Goal: Task Accomplishment & Management: Manage account settings

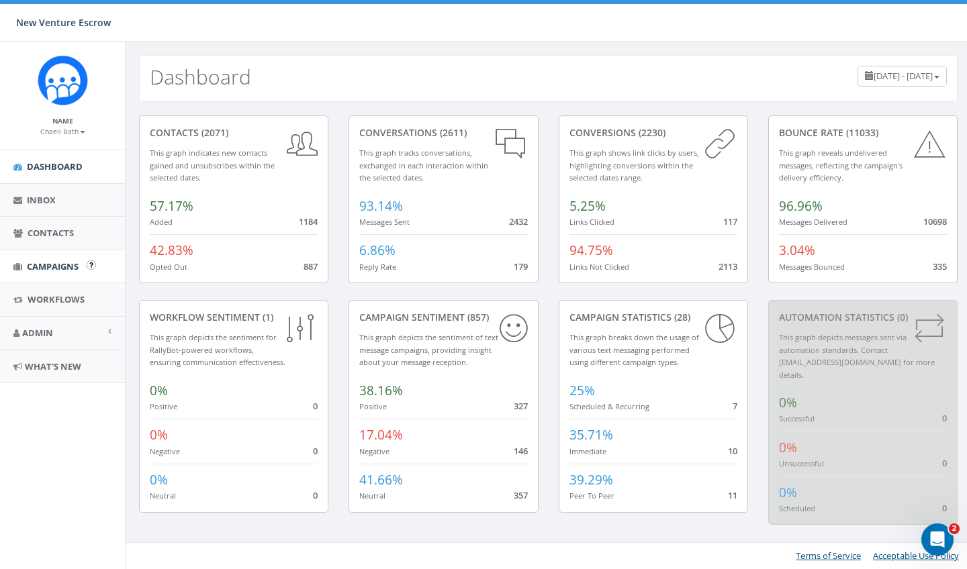
click at [34, 263] on span "Campaigns" at bounding box center [53, 267] width 52 height 12
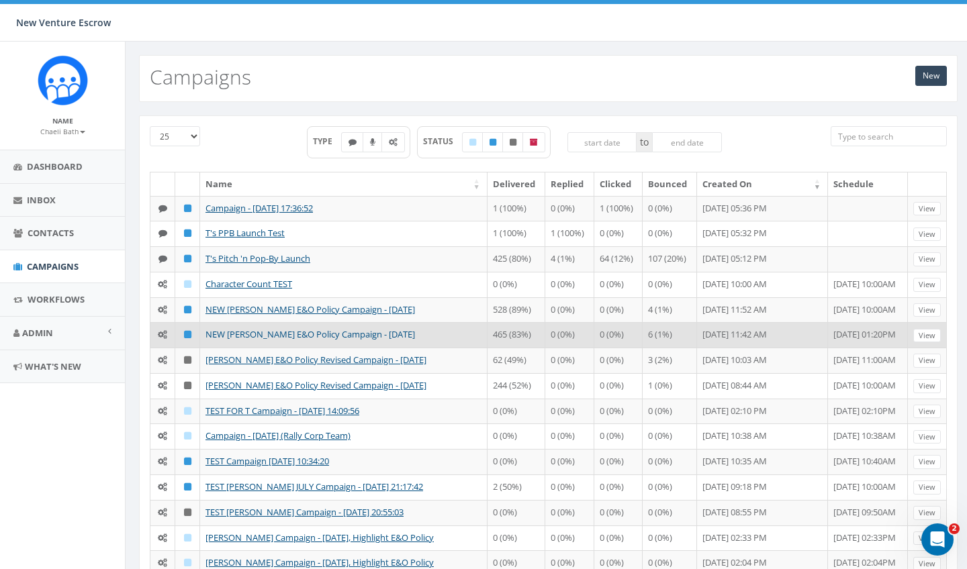
click at [251, 330] on link "NEW [PERSON_NAME] E&O Policy Campaign - [DATE]" at bounding box center [310, 334] width 210 height 12
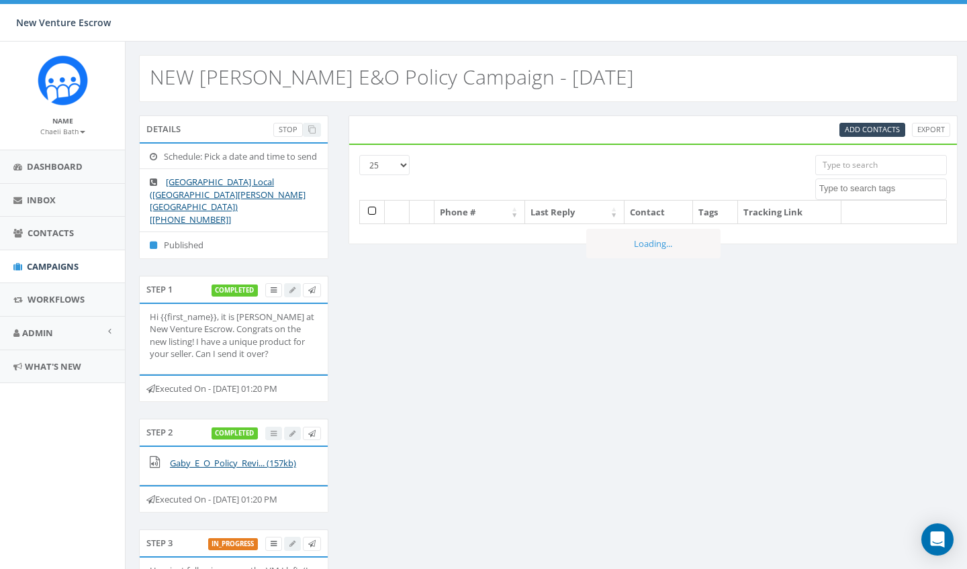
select select
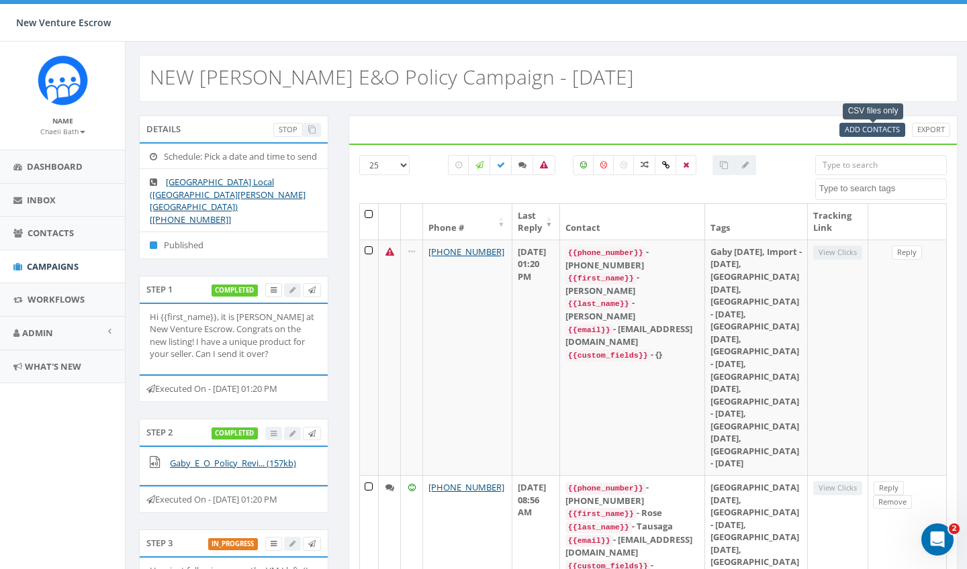
click at [859, 127] on span "Add Contacts" at bounding box center [872, 129] width 55 height 10
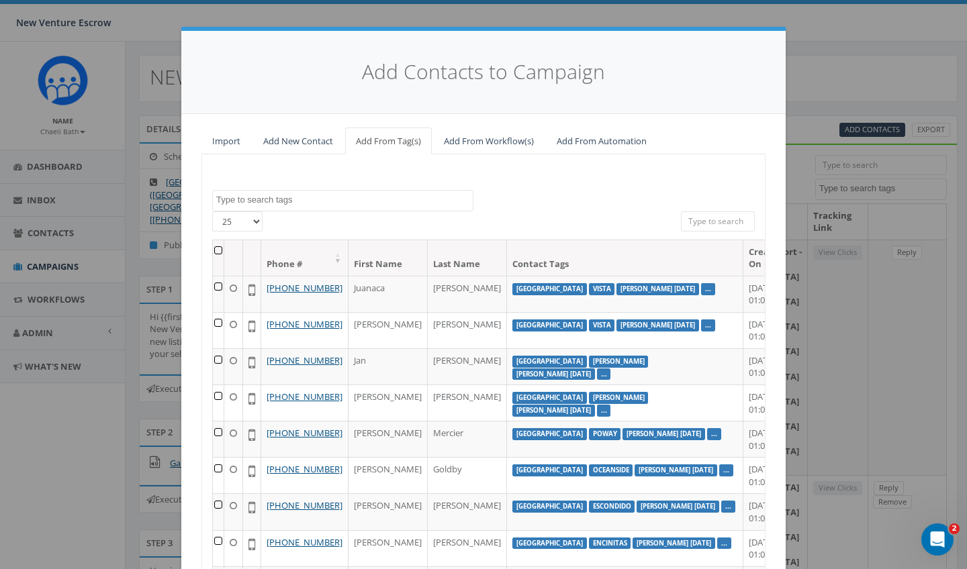
click at [226, 143] on link "Import" at bounding box center [226, 142] width 50 height 28
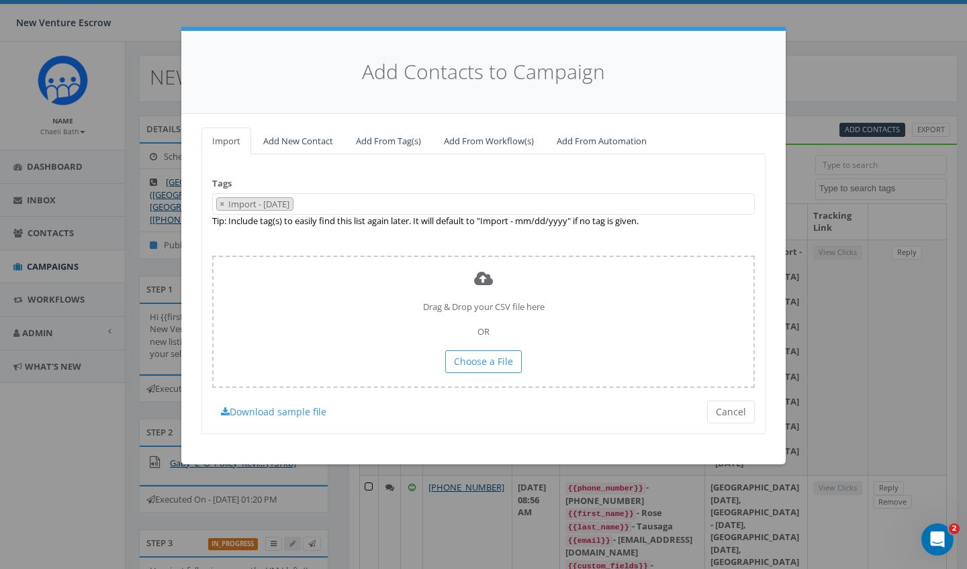
click at [375, 198] on span "× Import - [DATE]" at bounding box center [483, 204] width 543 height 22
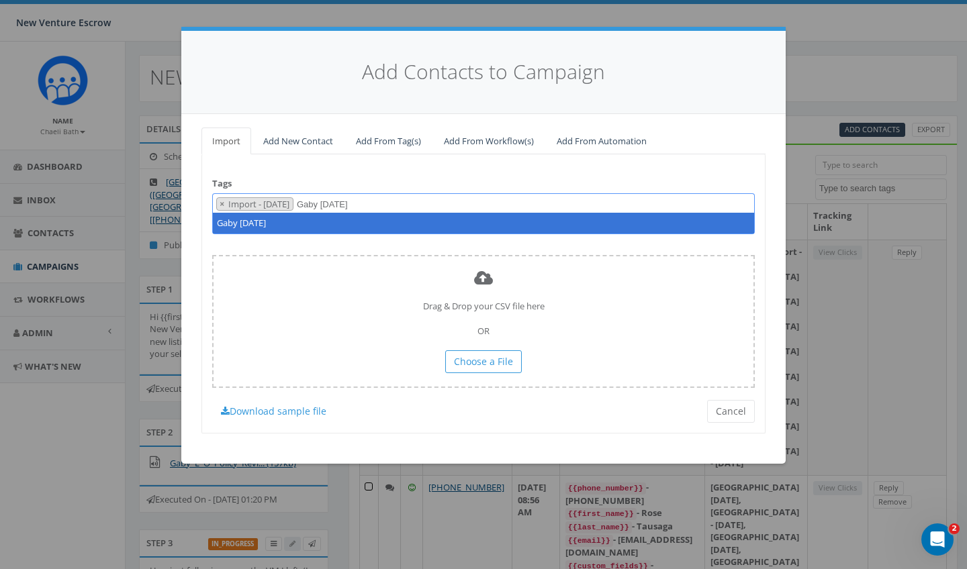
type textarea "Gaby [DATE]"
select select "Import - [DATE]"
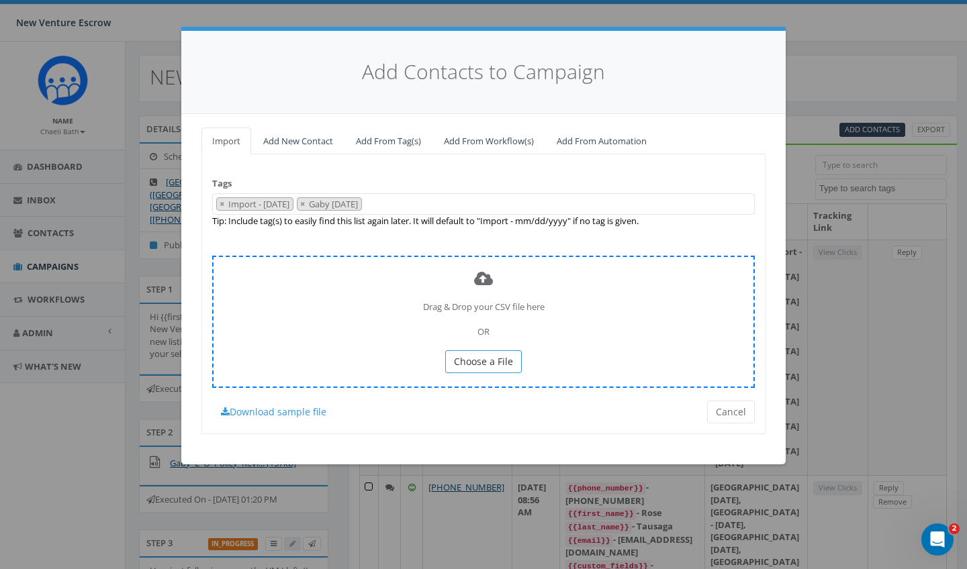
click at [508, 357] on span "Choose a File" at bounding box center [483, 361] width 59 height 13
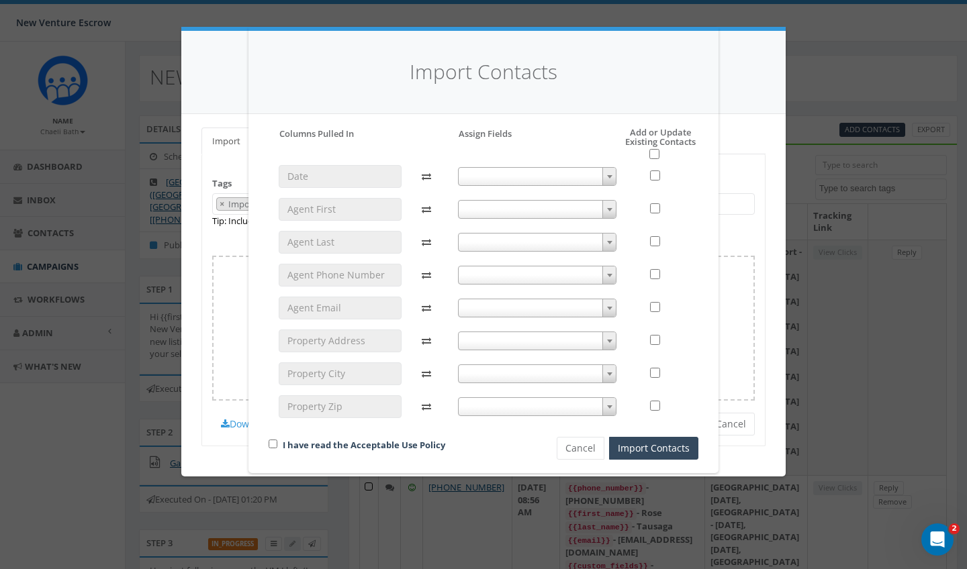
click at [469, 212] on span at bounding box center [537, 209] width 159 height 19
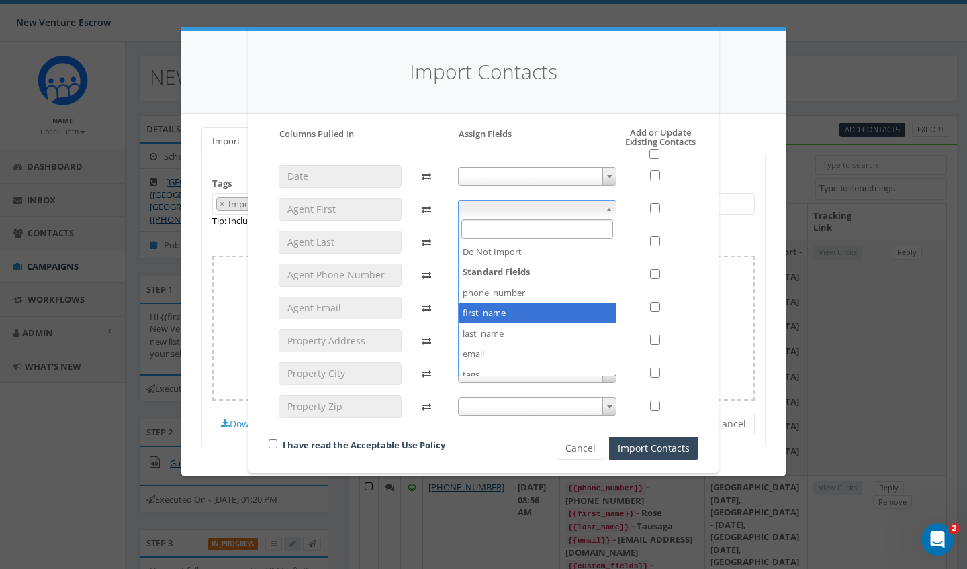
select select "first_name"
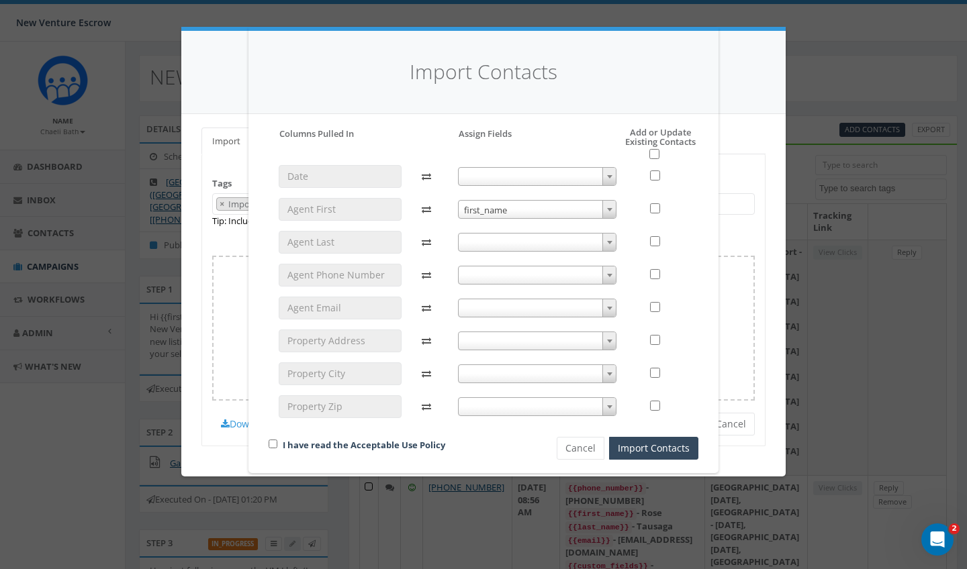
click at [494, 237] on span at bounding box center [537, 242] width 159 height 19
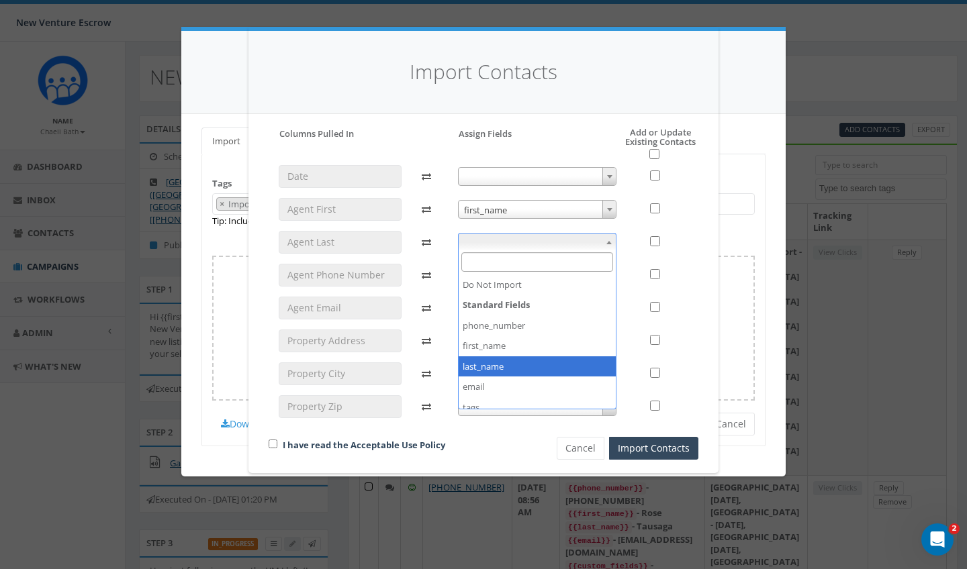
select select "last_name"
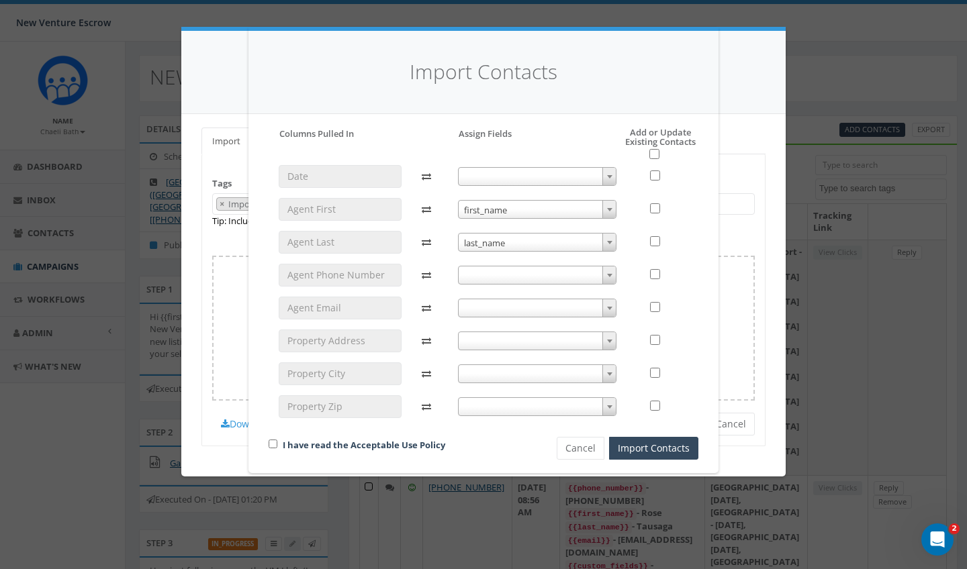
click at [492, 279] on span at bounding box center [537, 275] width 159 height 19
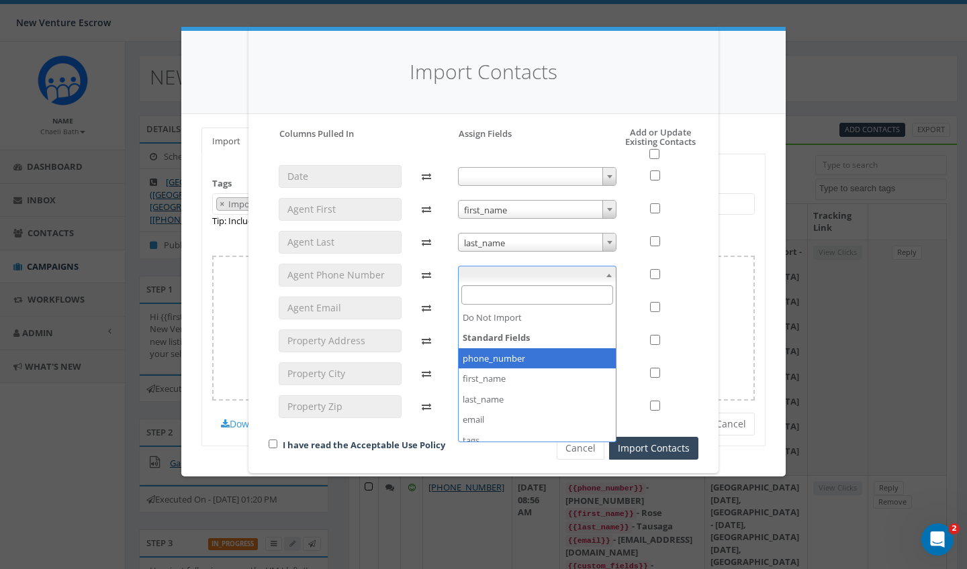
select select "phone_number"
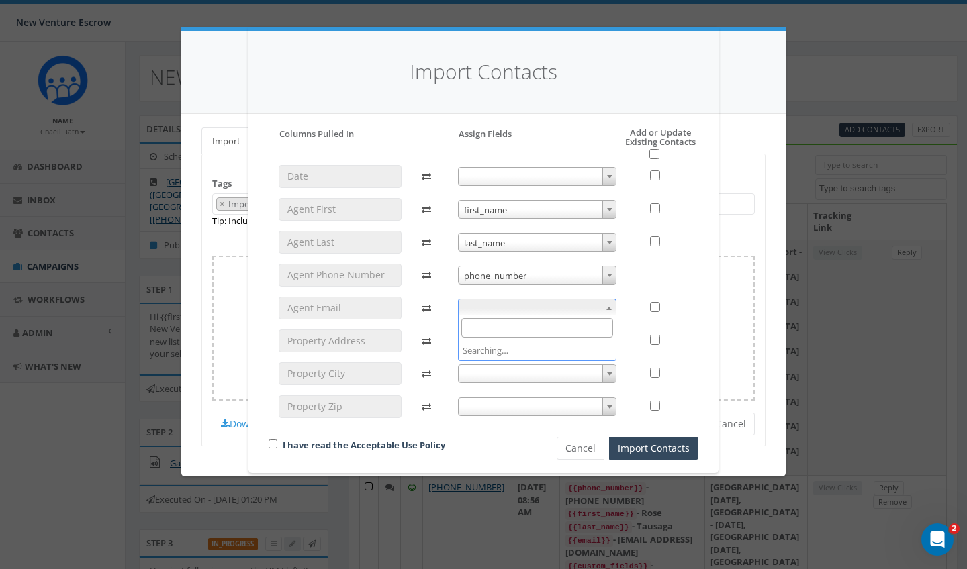
click at [496, 304] on span at bounding box center [537, 308] width 159 height 19
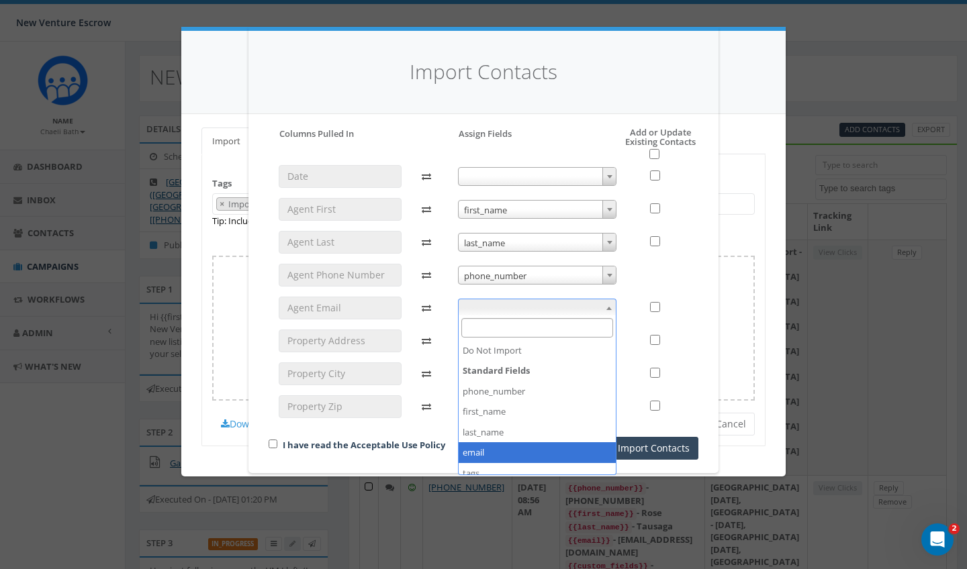
select select "email"
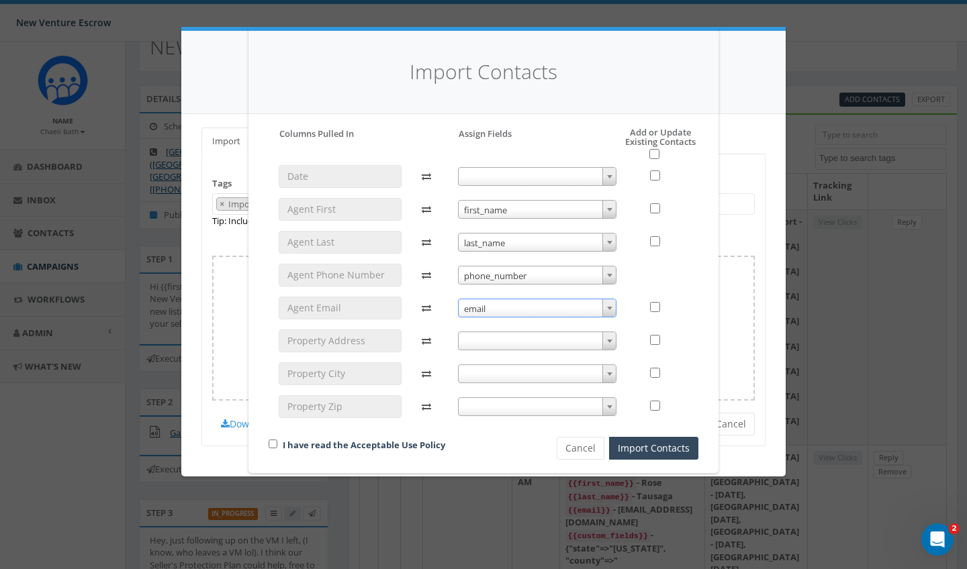
scroll to position [38, 0]
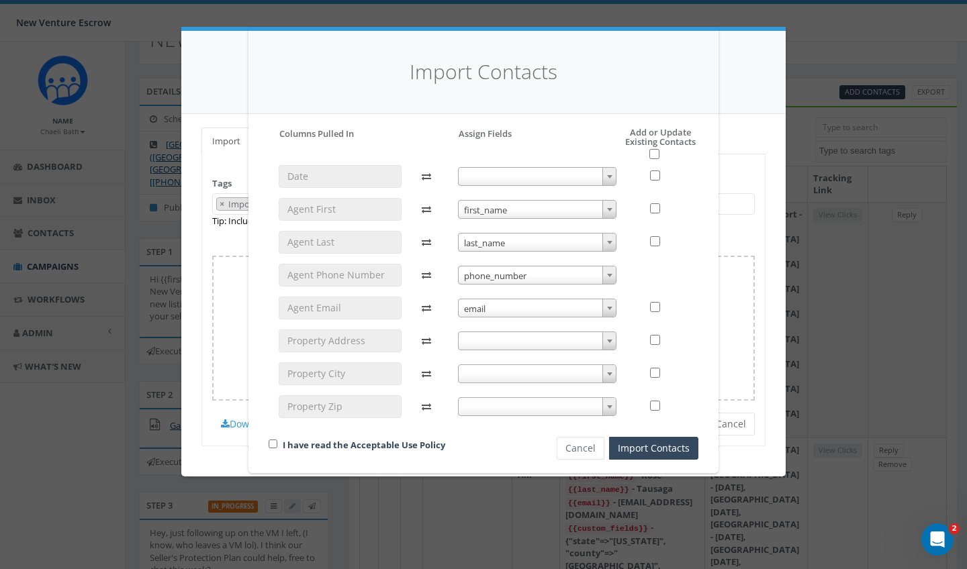
click at [659, 152] on h5 "Add or Update Existing Contacts" at bounding box center [646, 144] width 103 height 32
click at [652, 153] on input "checkbox" at bounding box center [654, 154] width 10 height 10
checkbox input "true"
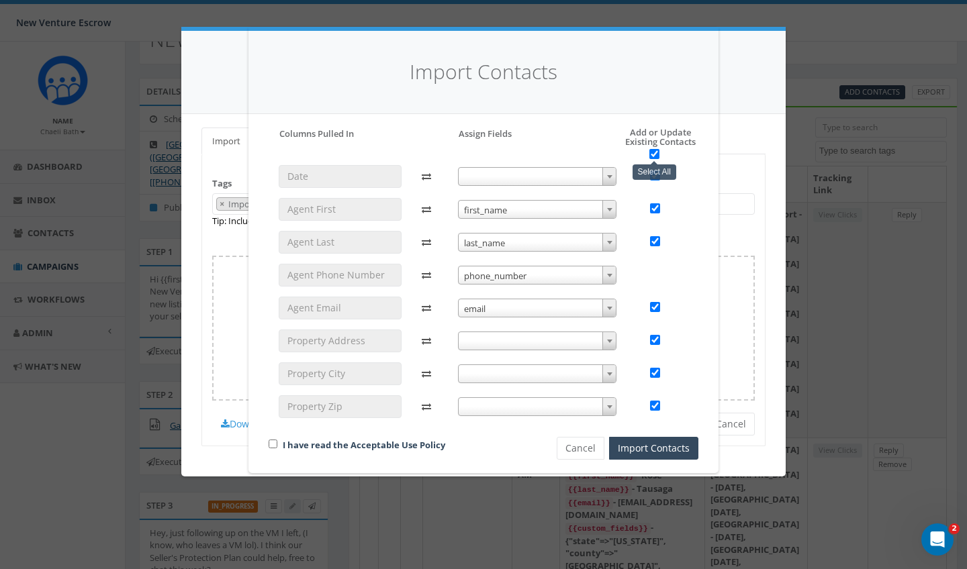
checkbox input "true"
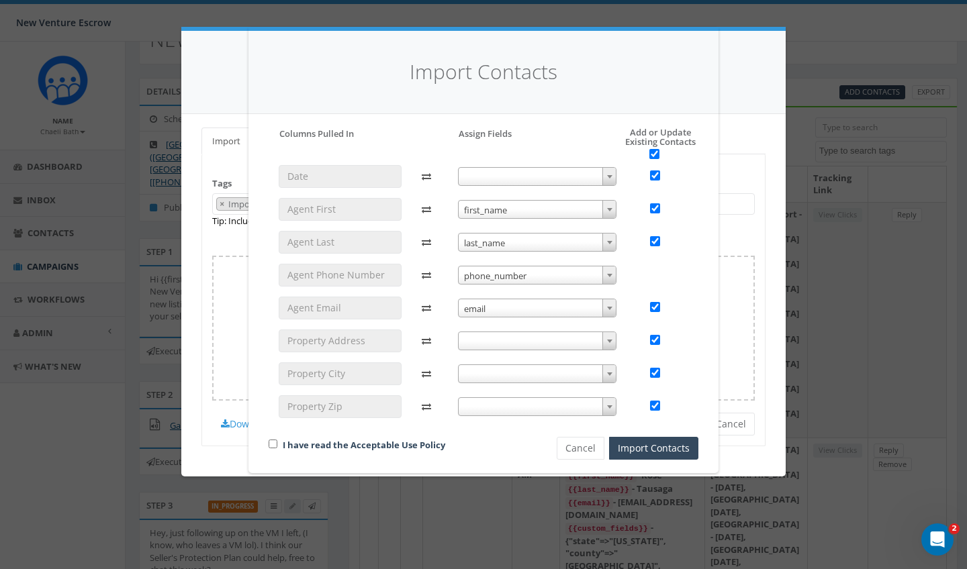
click at [275, 444] on input "checkbox" at bounding box center [273, 444] width 9 height 9
checkbox input "true"
click at [660, 453] on button "Import Contacts" at bounding box center [653, 448] width 89 height 23
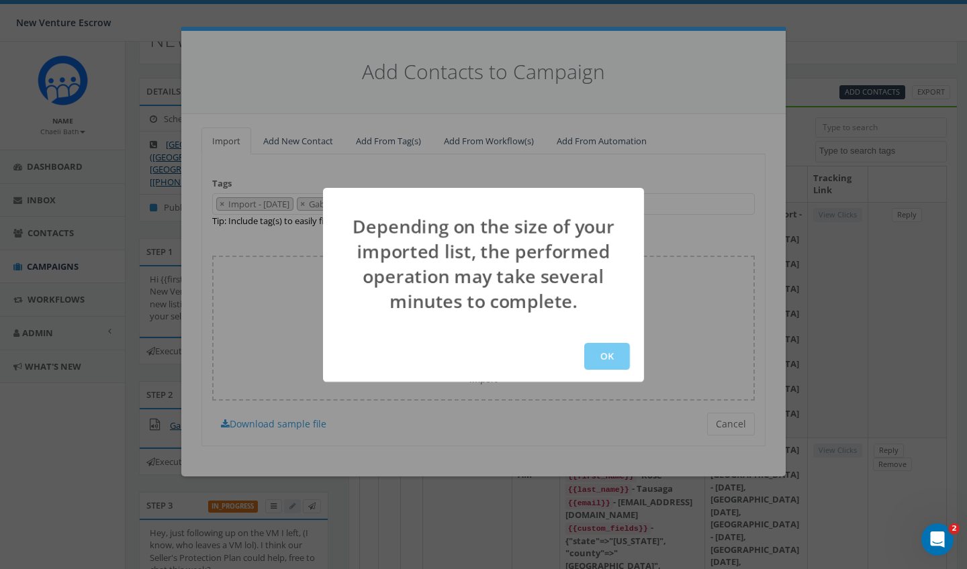
click at [614, 364] on button "OK" at bounding box center [607, 356] width 46 height 27
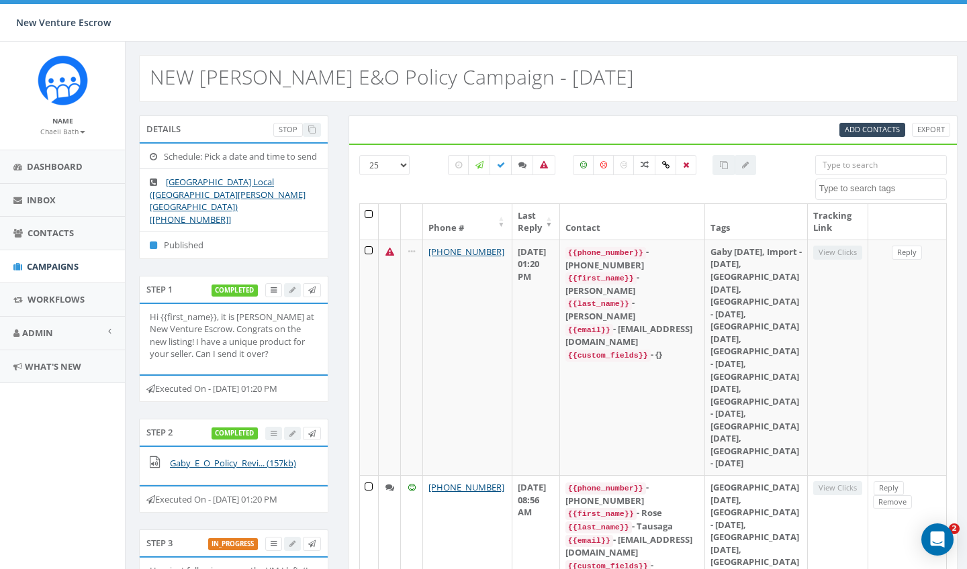
select select
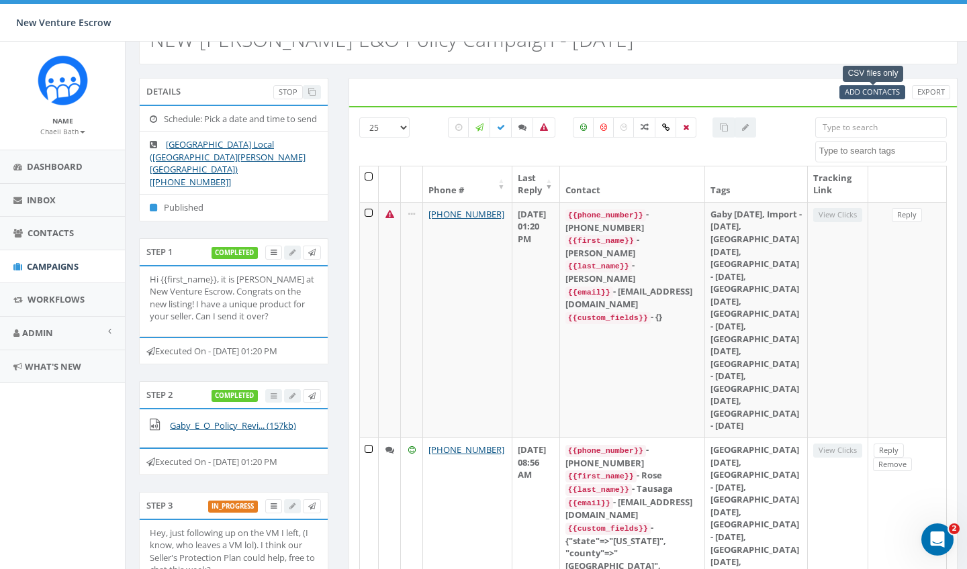
click at [849, 96] on span "Add Contacts" at bounding box center [872, 92] width 55 height 10
select select
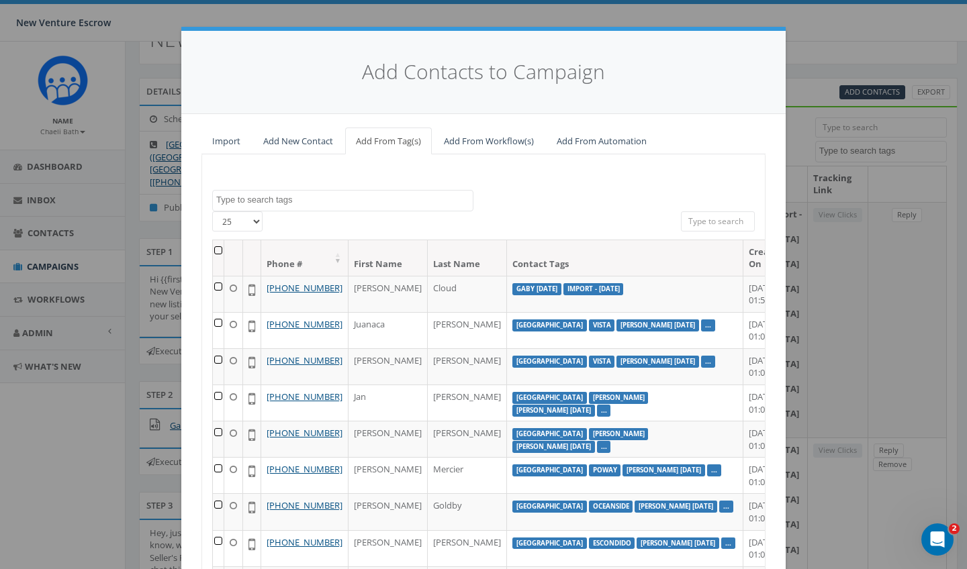
click at [349, 201] on textarea "Search" at bounding box center [344, 200] width 257 height 12
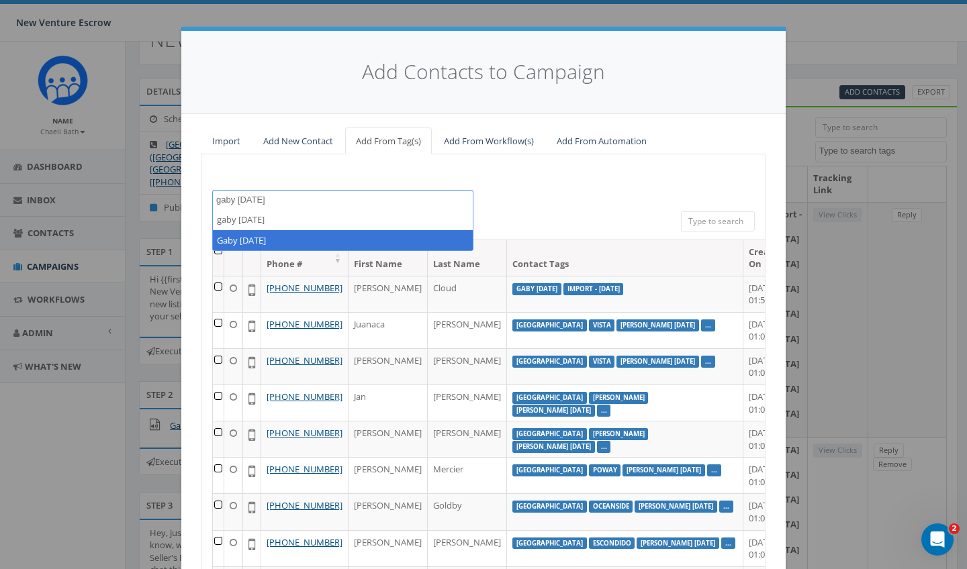
type textarea "gaby august 13"
select select "Gaby August 13 2025"
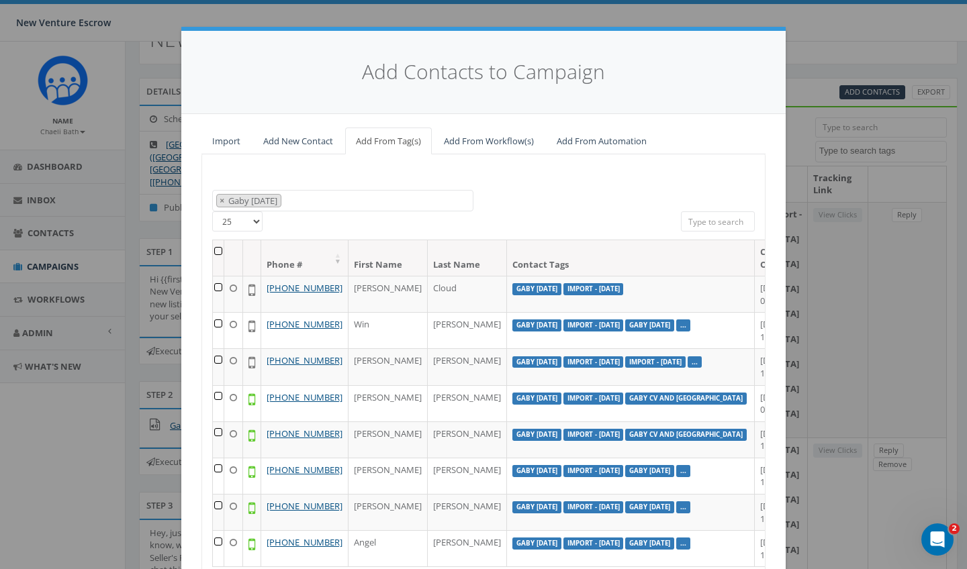
click at [223, 251] on th at bounding box center [218, 258] width 11 height 36
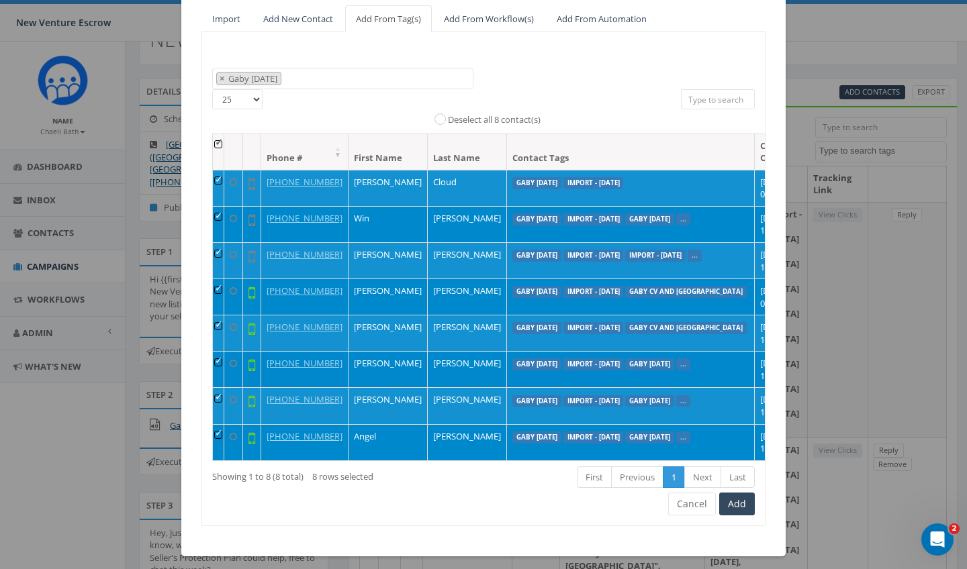
scroll to position [0, 0]
click at [737, 508] on button "Add" at bounding box center [737, 504] width 36 height 23
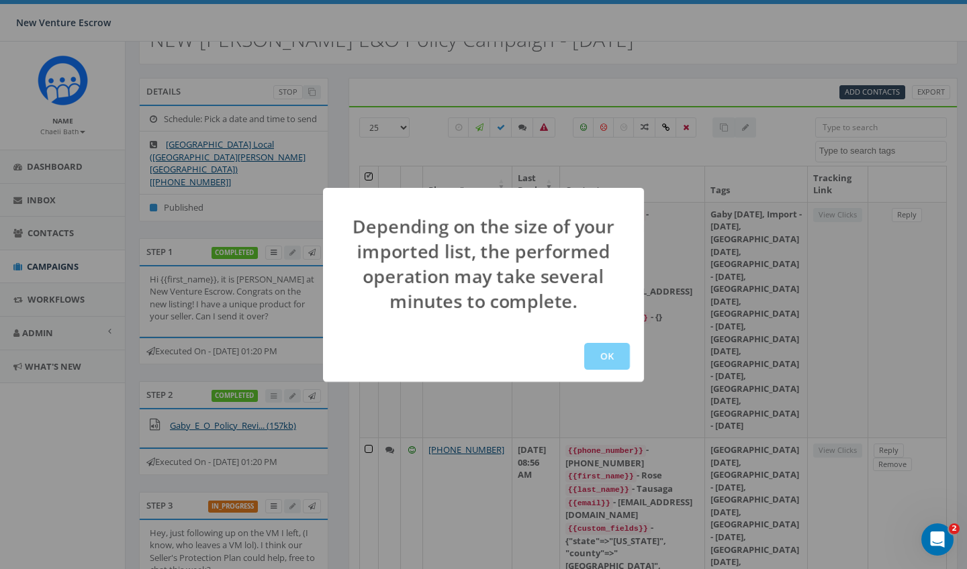
click at [617, 376] on div "OK" at bounding box center [483, 356] width 321 height 51
click at [609, 368] on button "OK" at bounding box center [607, 356] width 46 height 27
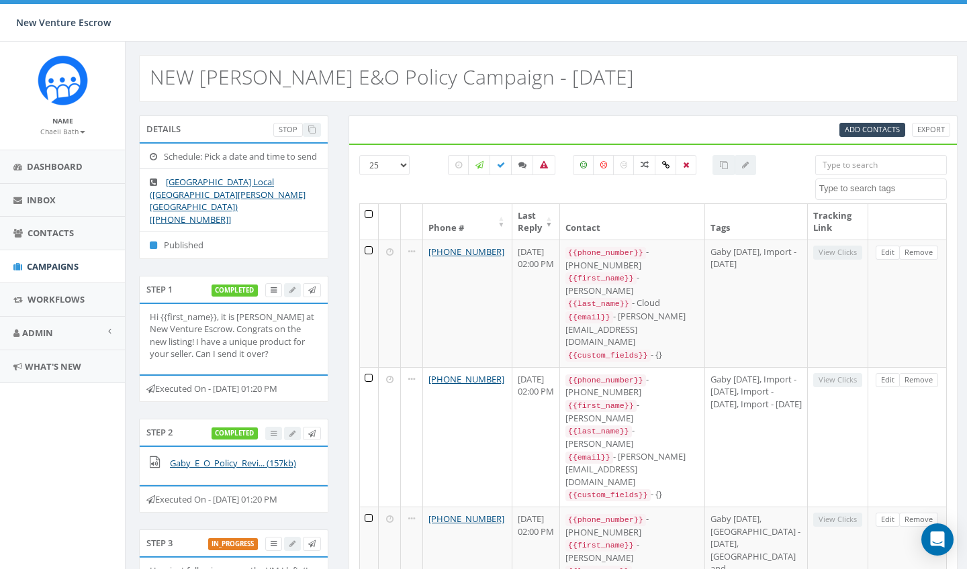
select select
click at [66, 265] on span "Campaigns" at bounding box center [53, 267] width 52 height 12
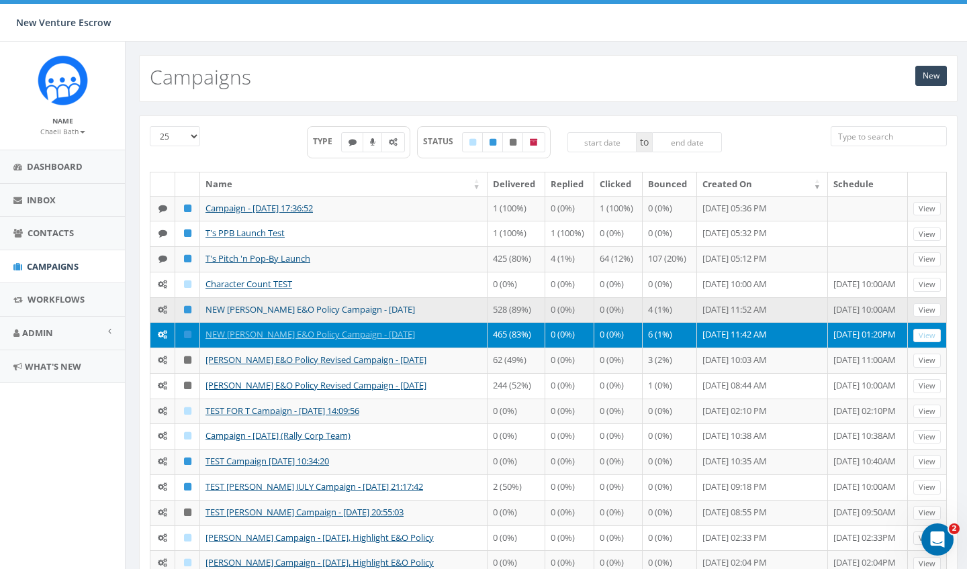
click at [255, 310] on link "NEW Nathan Wood E&O Policy Campaign - 07/28/2025" at bounding box center [310, 310] width 210 height 12
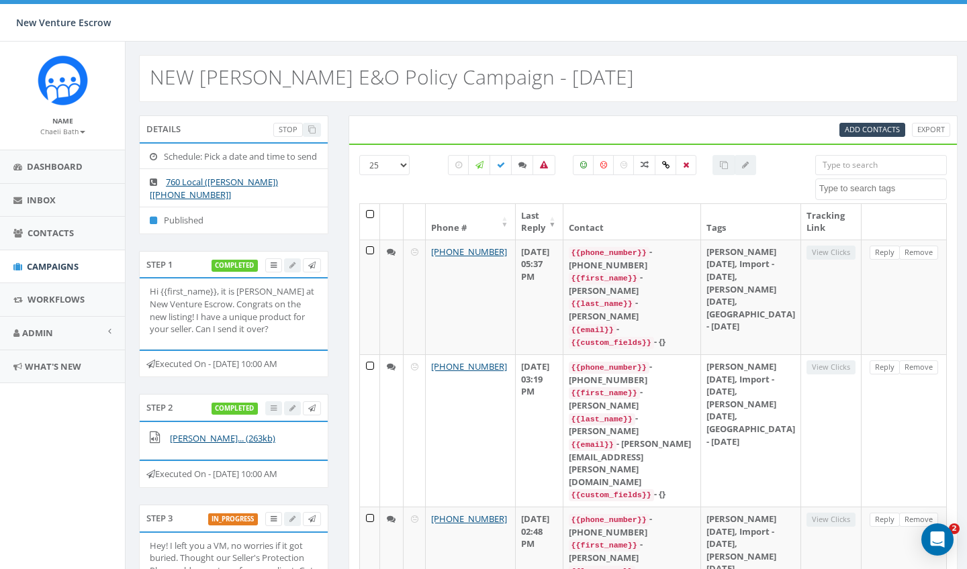
select select
click at [849, 126] on span "Add Contacts" at bounding box center [872, 129] width 55 height 10
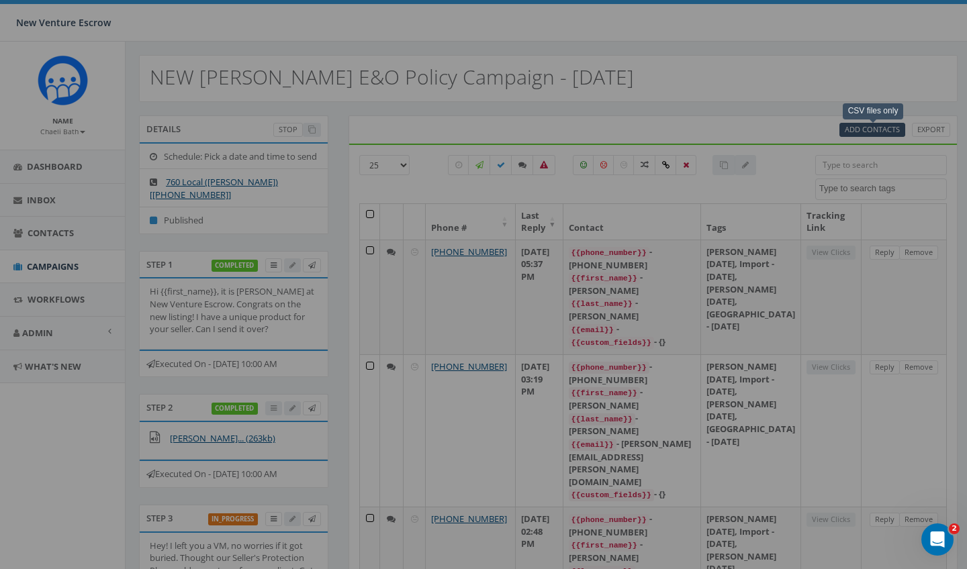
select select
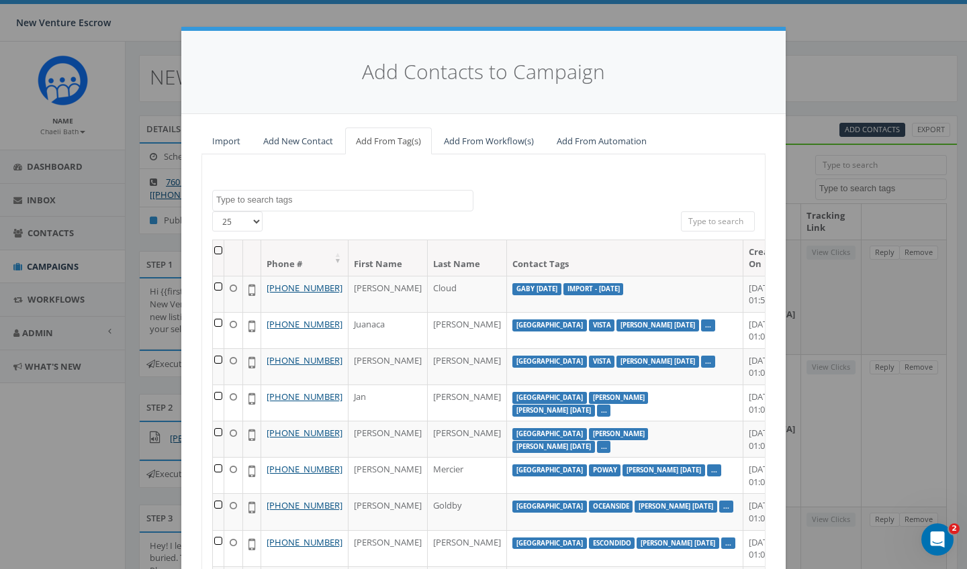
click at [226, 147] on link "Import" at bounding box center [226, 142] width 50 height 28
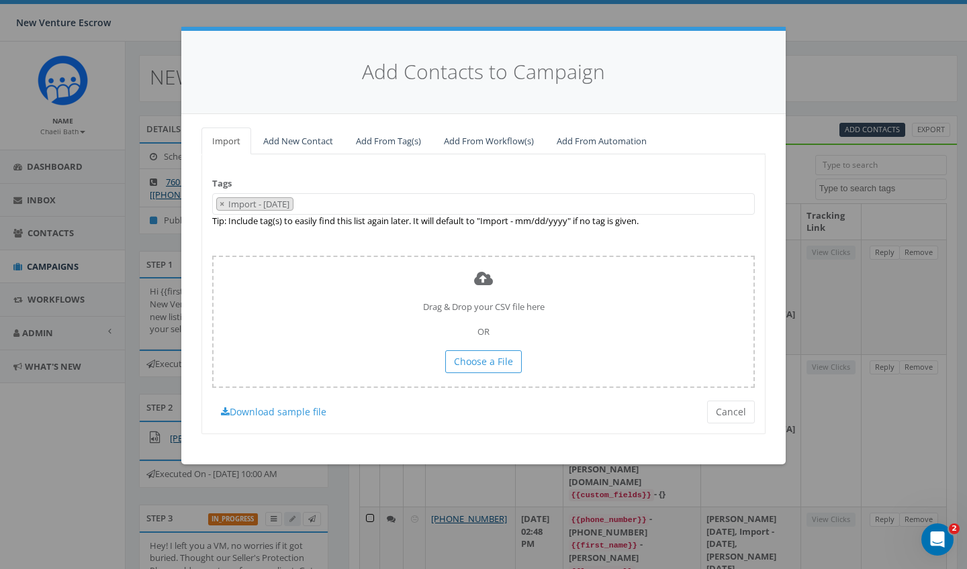
click at [369, 199] on span "× Import - 08/13/2025" at bounding box center [483, 204] width 543 height 22
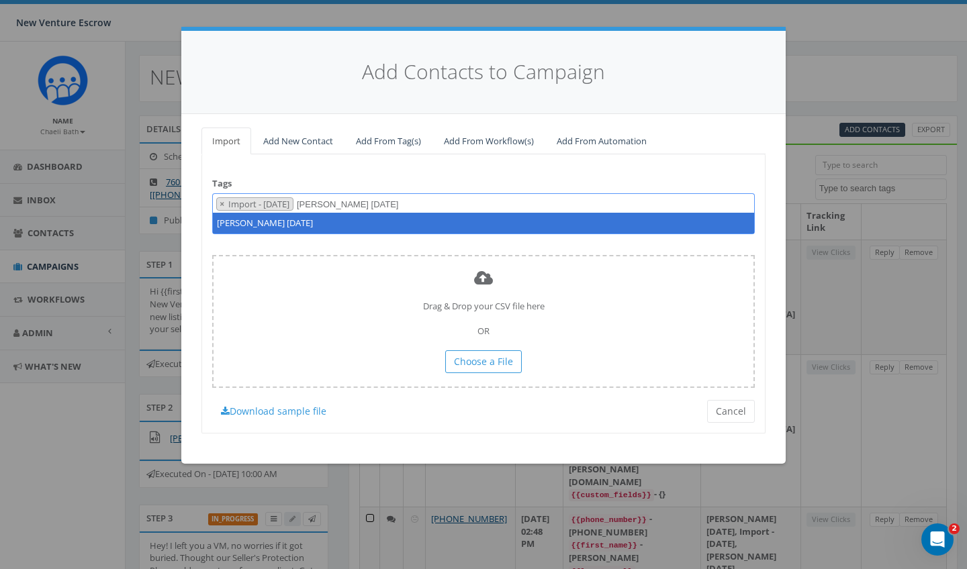
type textarea "Nathan August 13 2025"
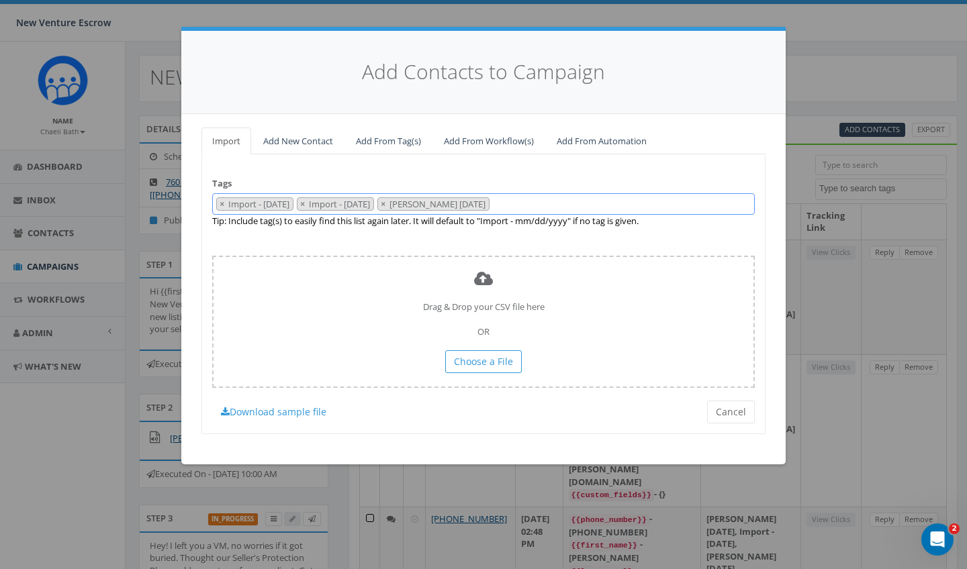
click at [321, 208] on li "× Import - 08/13/2025" at bounding box center [335, 204] width 77 height 14
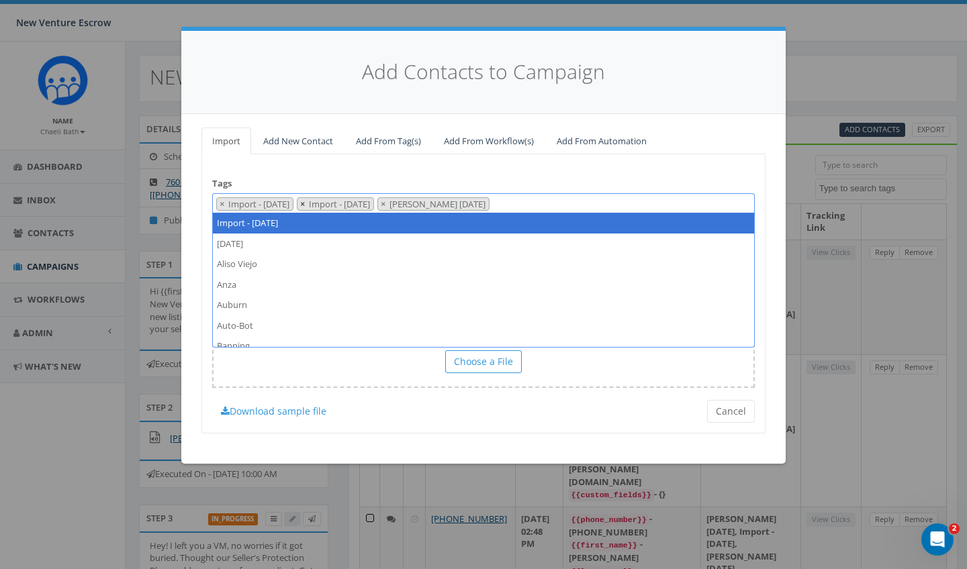
click at [305, 203] on span "×" at bounding box center [302, 204] width 5 height 12
click at [362, 185] on div "Tags Import - 08/13/2025 2024/11/12 Aliso Viejo Anza Auburn Auto-Bot Banning Be…" at bounding box center [483, 293] width 564 height 279
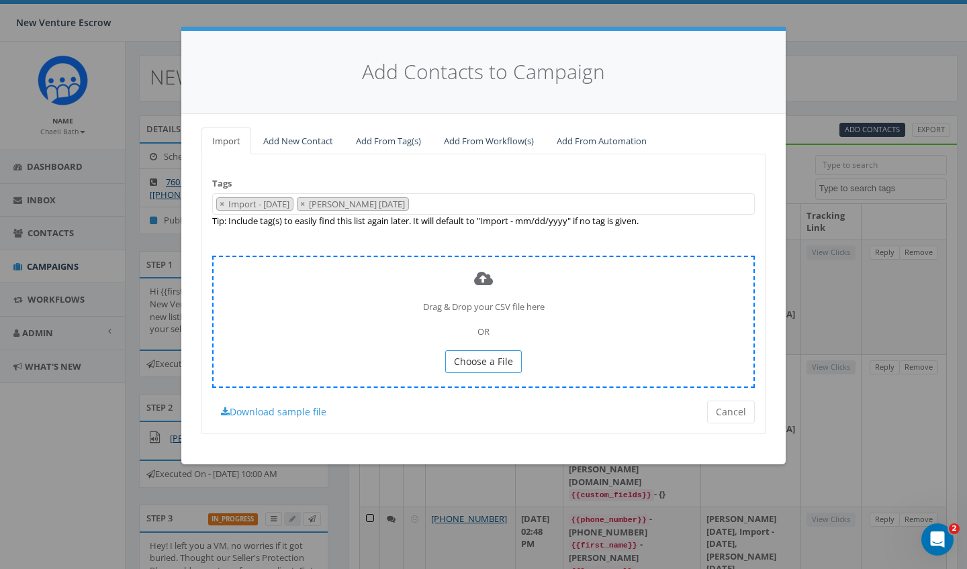
click at [481, 357] on span "Choose a File" at bounding box center [483, 361] width 59 height 13
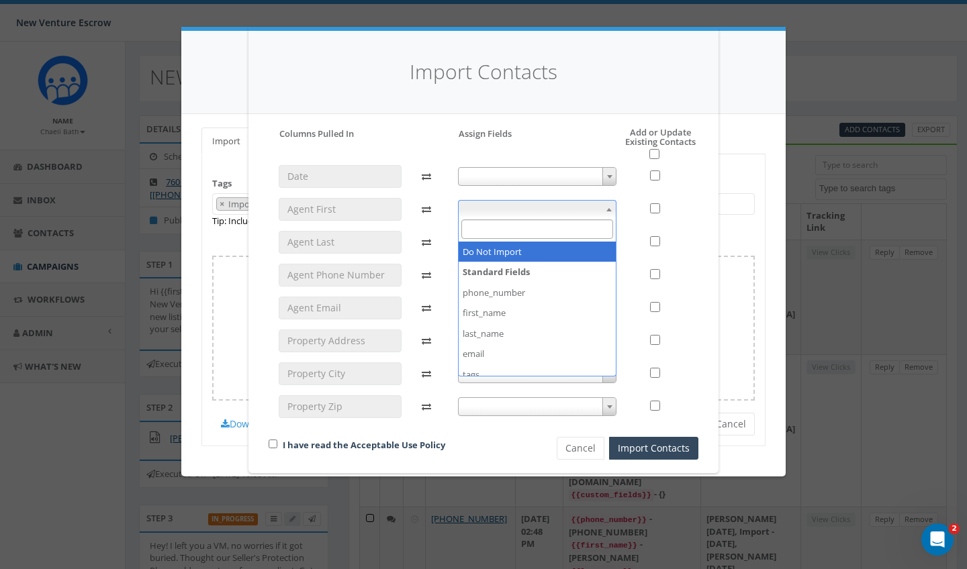
click at [533, 211] on span at bounding box center [537, 209] width 159 height 19
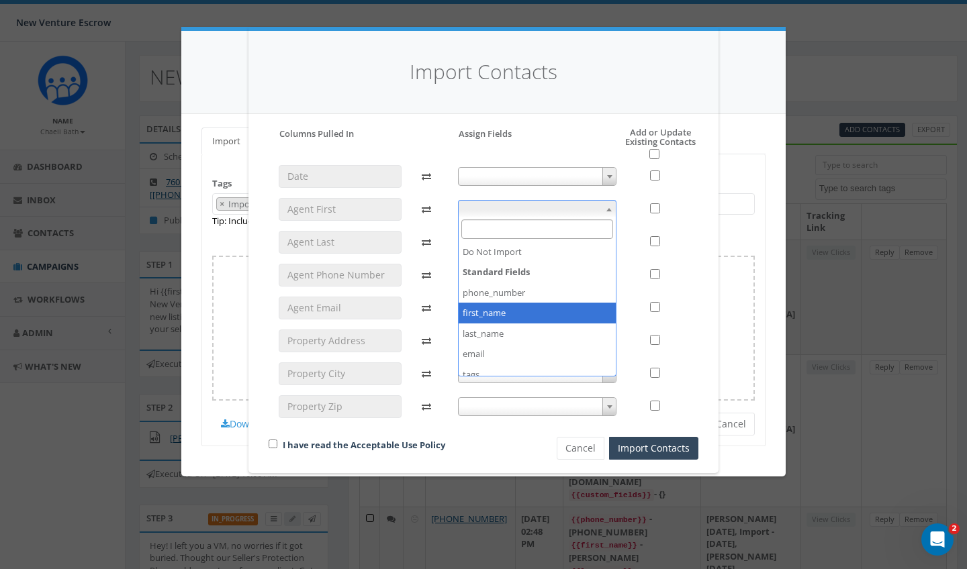
select select "first_name"
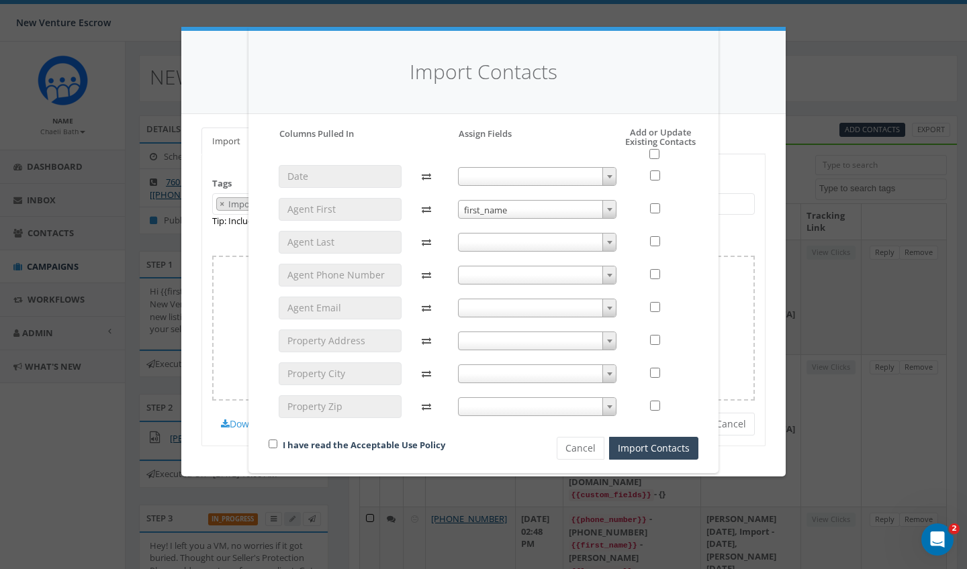
click at [500, 238] on span at bounding box center [537, 242] width 159 height 19
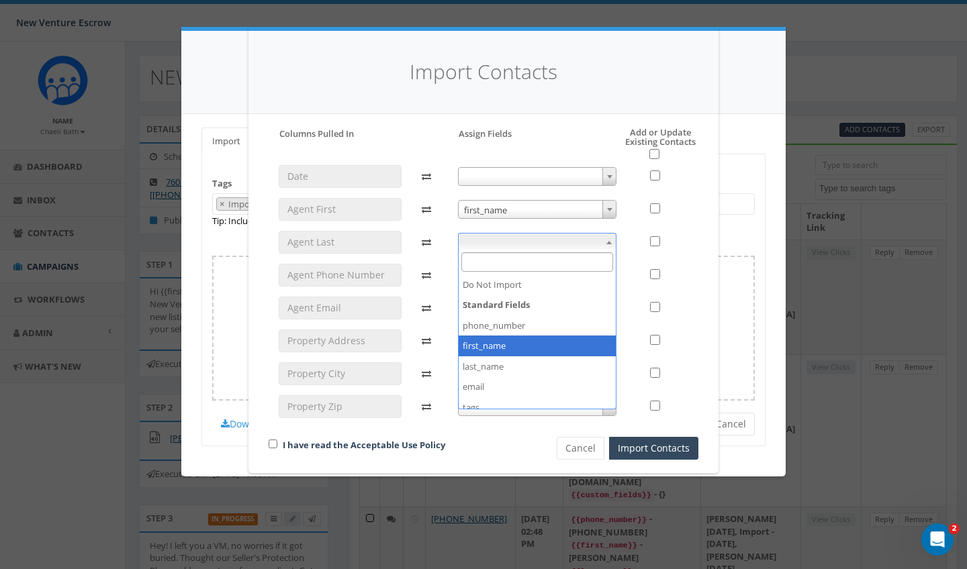
select select "first_name"
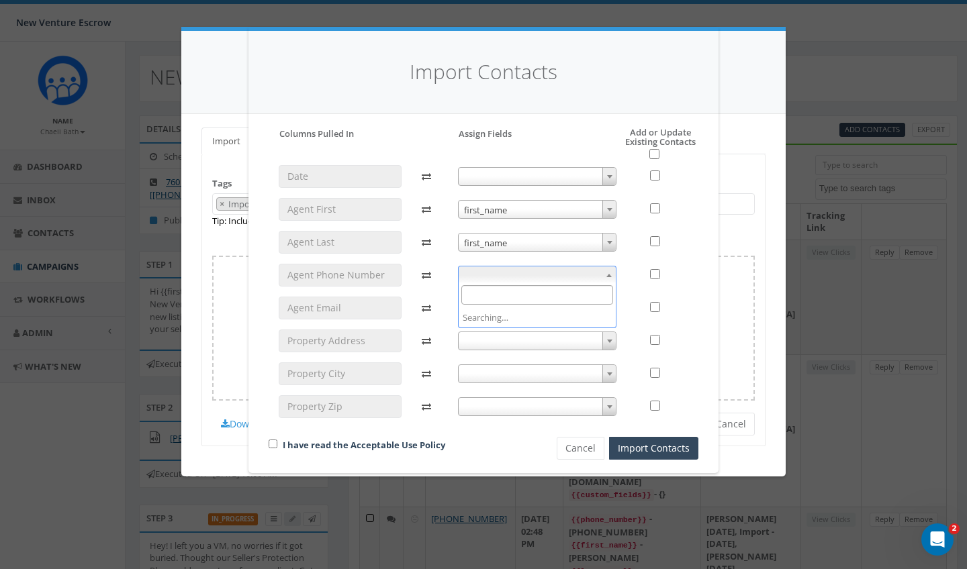
click at [490, 280] on span at bounding box center [537, 275] width 159 height 19
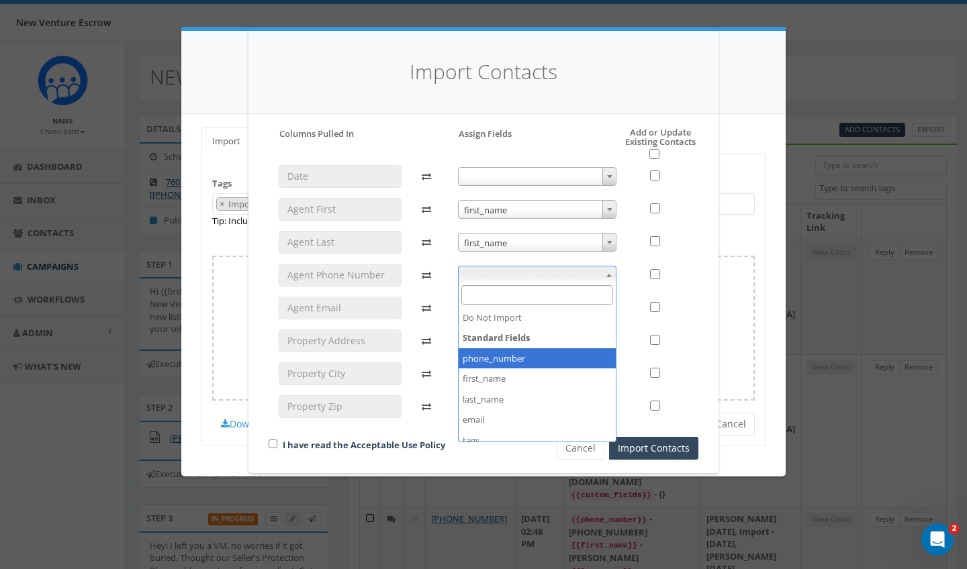
select select "phone_number"
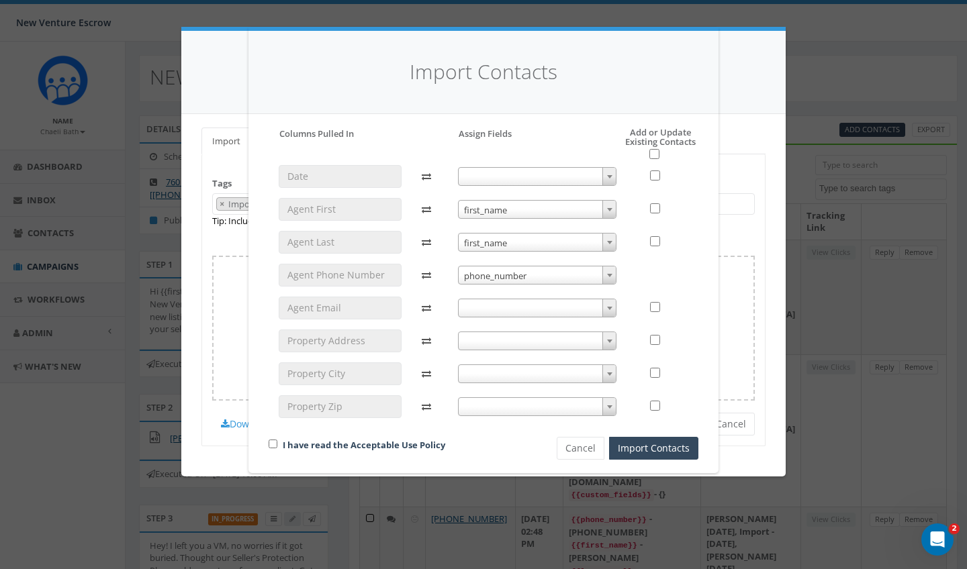
click at [484, 307] on span at bounding box center [537, 308] width 159 height 19
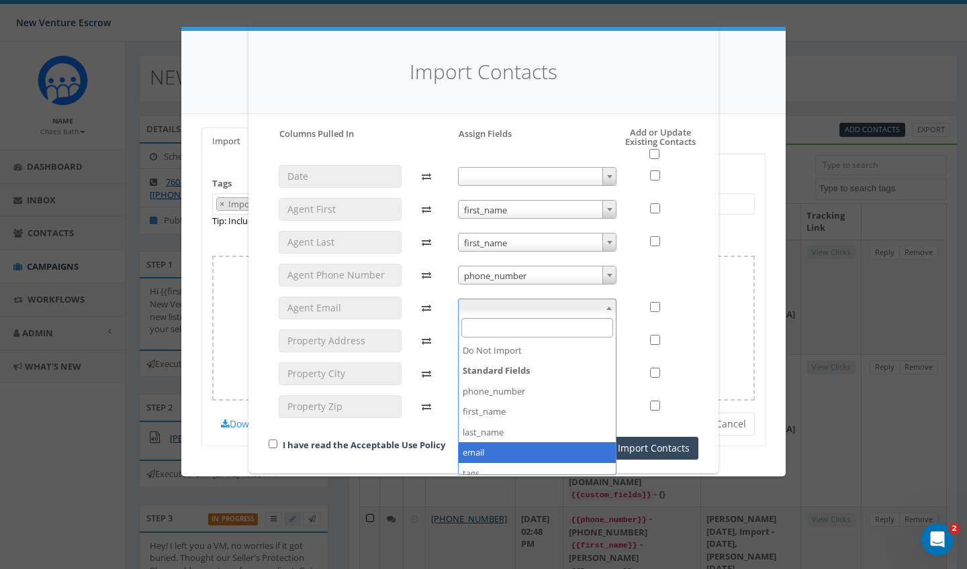
select select "email"
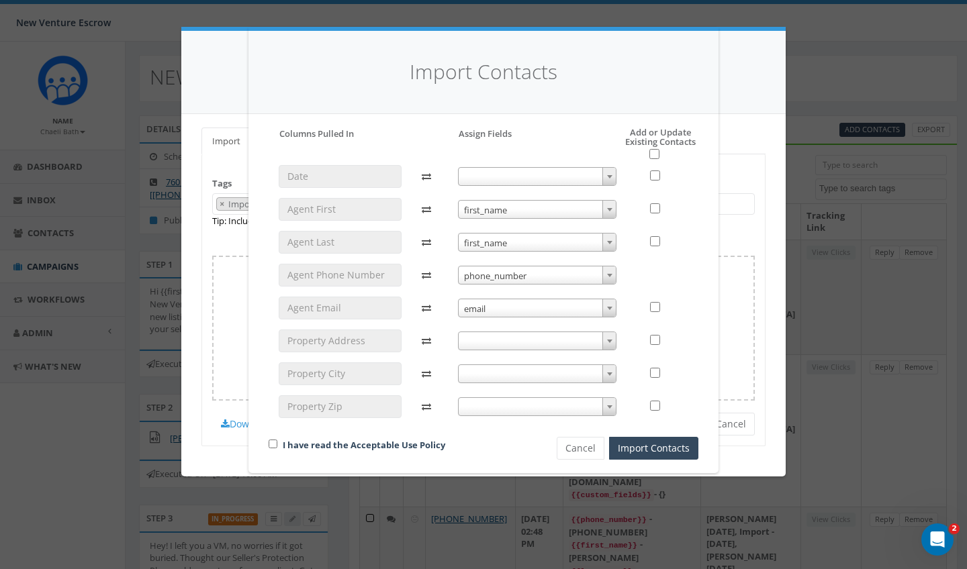
click at [656, 152] on input "checkbox" at bounding box center [654, 154] width 10 height 10
checkbox input "true"
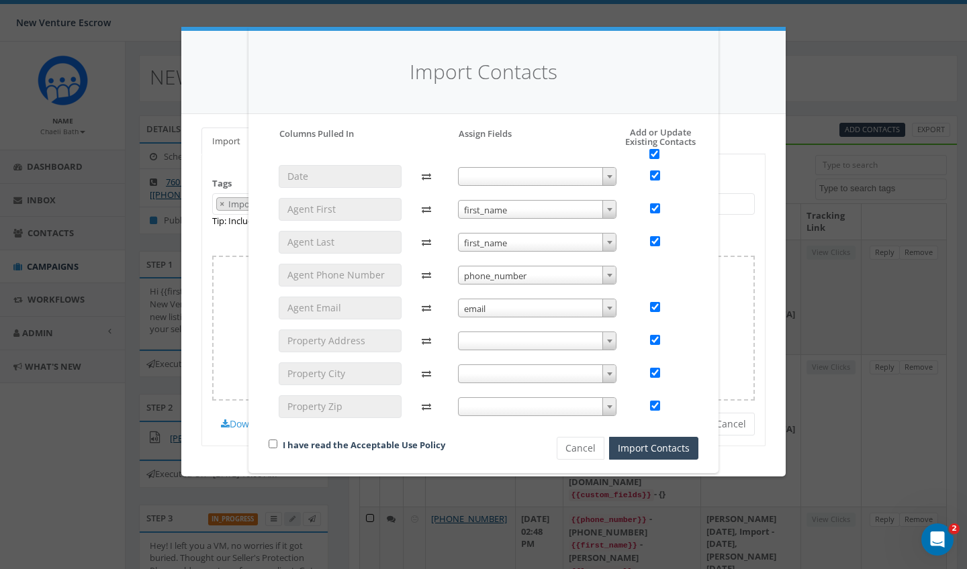
checkbox input "true"
click at [274, 443] on input "checkbox" at bounding box center [273, 444] width 9 height 9
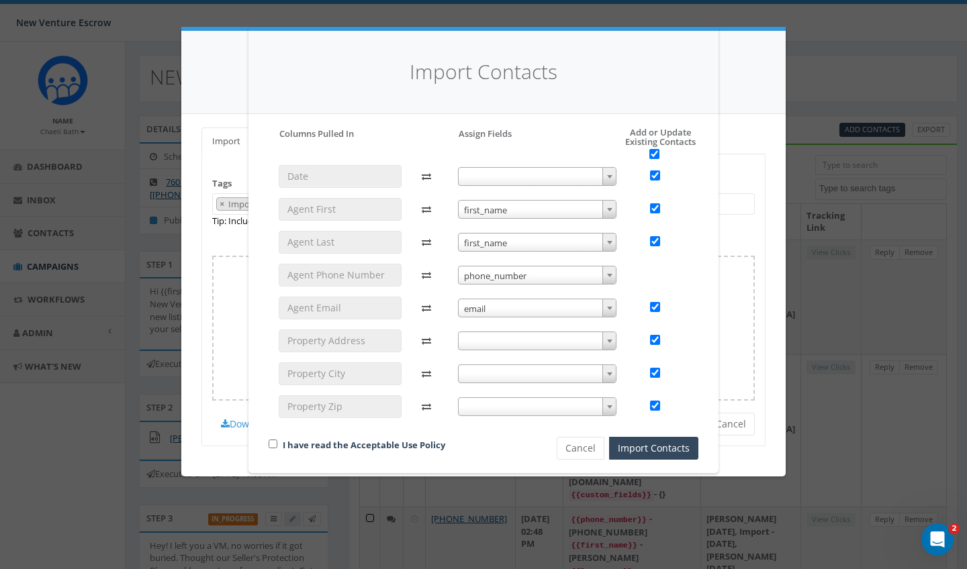
checkbox input "true"
click at [478, 248] on span "first_name" at bounding box center [538, 243] width 158 height 19
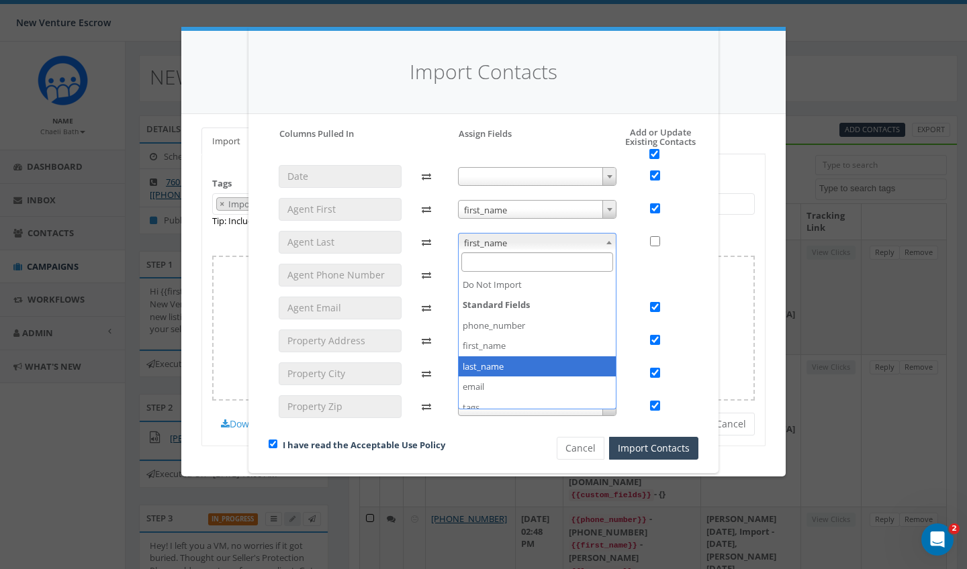
checkbox input "false"
select select "last_name"
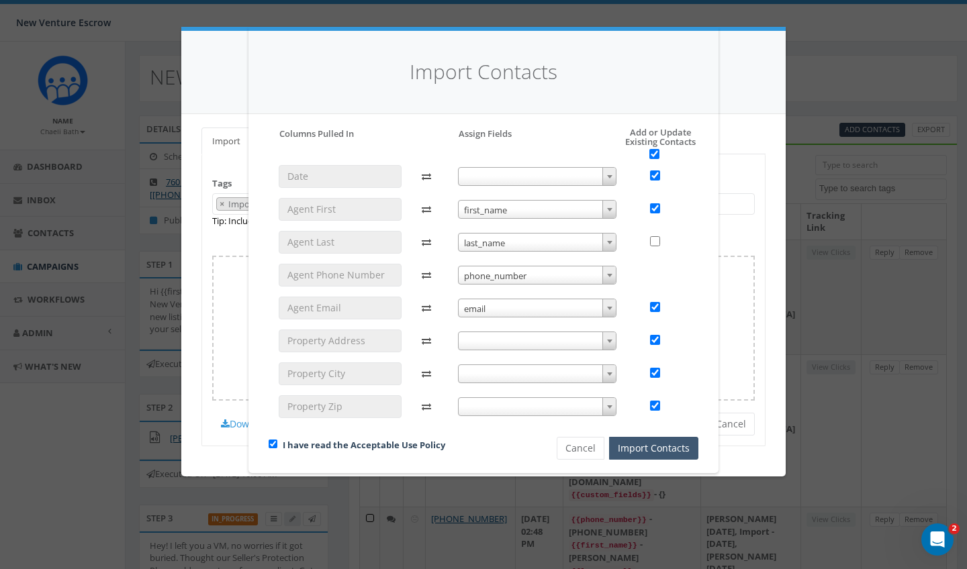
click at [629, 449] on button "Import Contacts" at bounding box center [653, 448] width 89 height 23
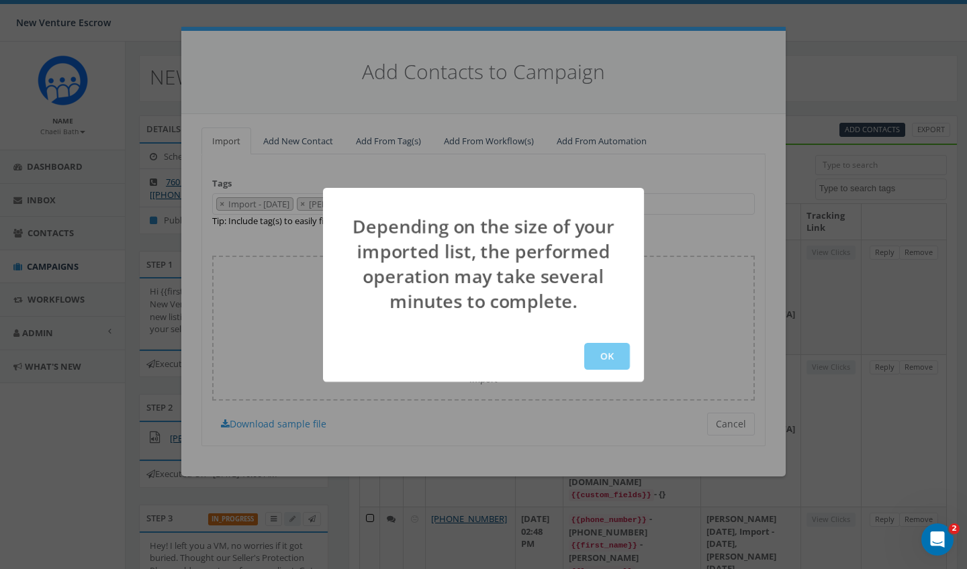
click at [620, 343] on button "OK" at bounding box center [607, 356] width 46 height 27
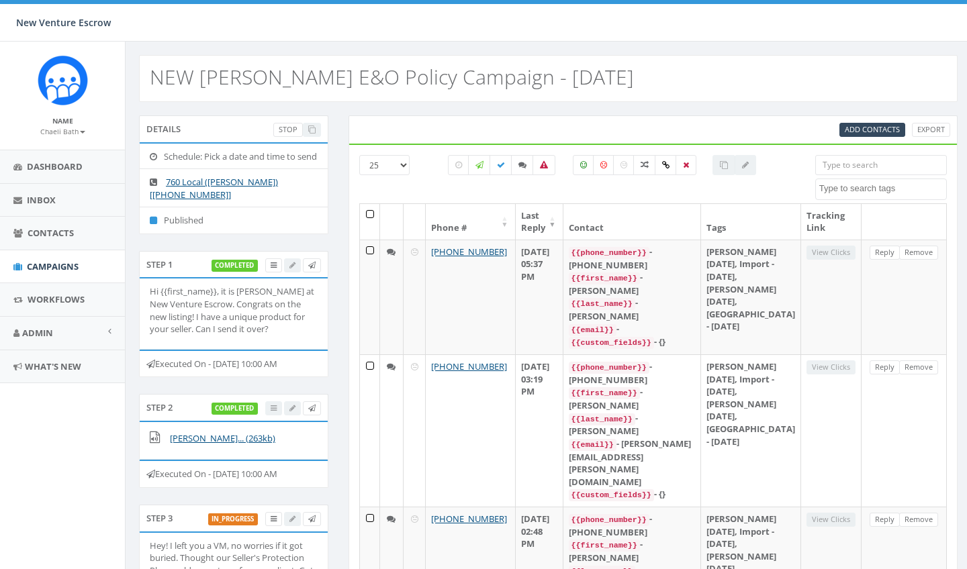
select select
click at [857, 128] on span "Add Contacts" at bounding box center [872, 129] width 55 height 10
select select
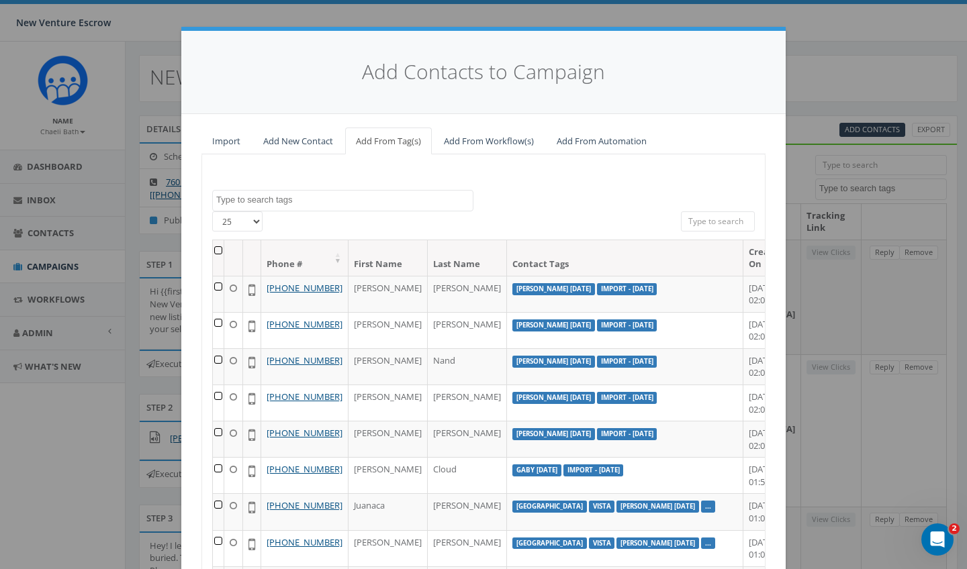
click at [322, 204] on span at bounding box center [342, 200] width 261 height 21
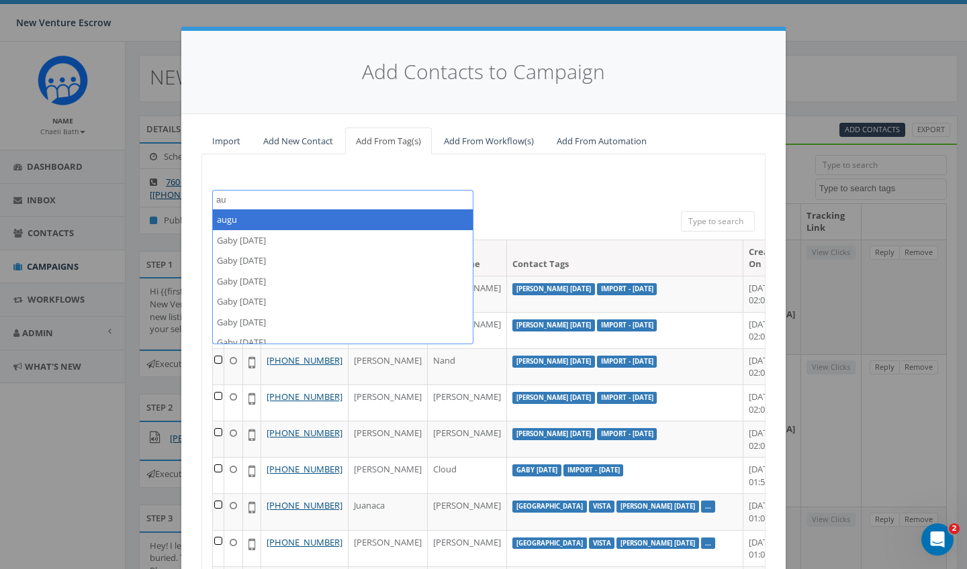
type textarea "a"
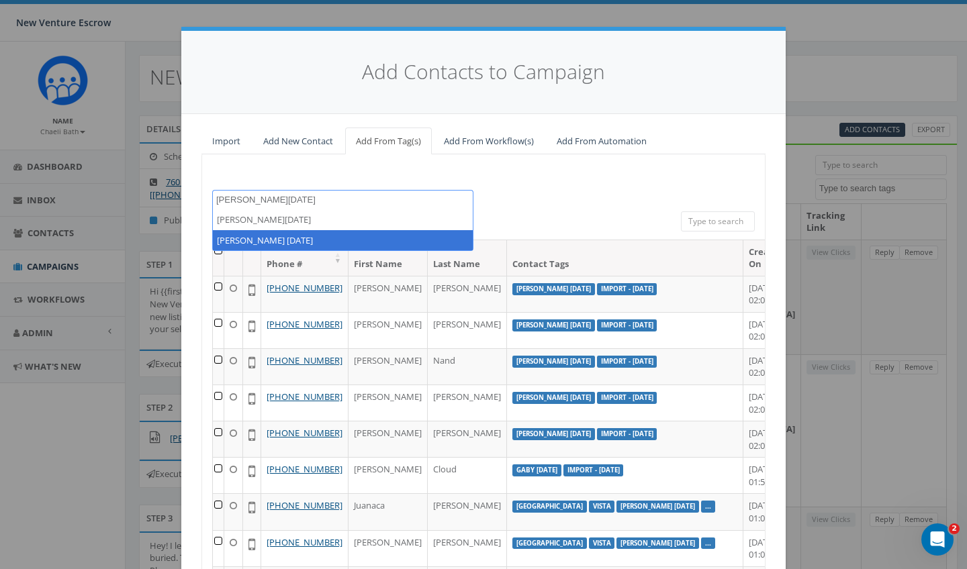
type textarea "nathan august 13"
select select "Nathan August 13 2025"
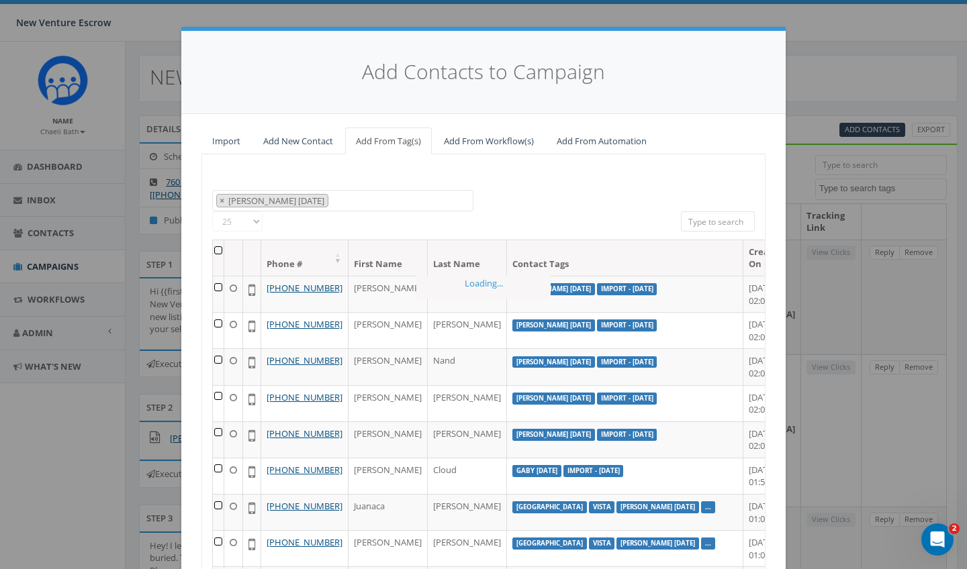
scroll to position [3070, 0]
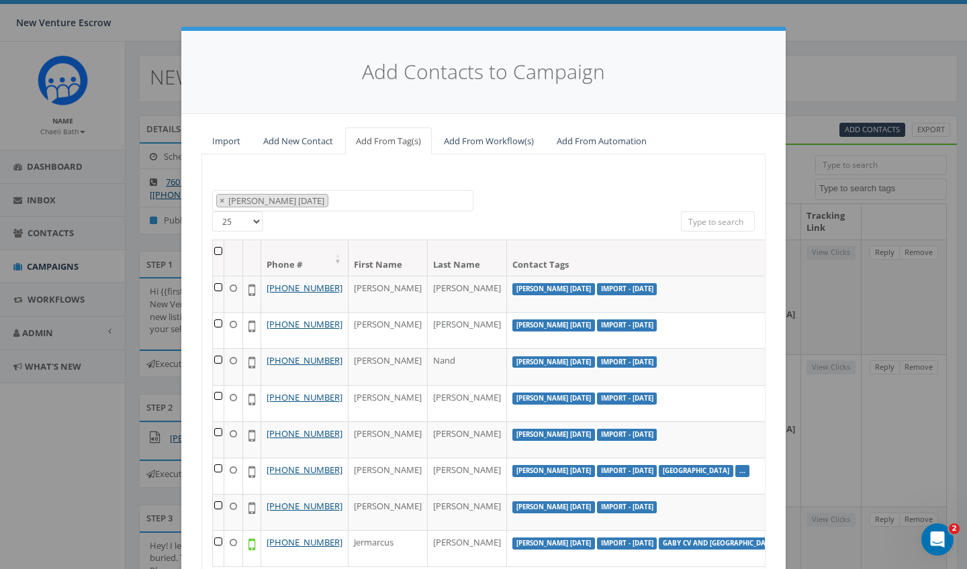
click at [220, 246] on th at bounding box center [218, 258] width 11 height 36
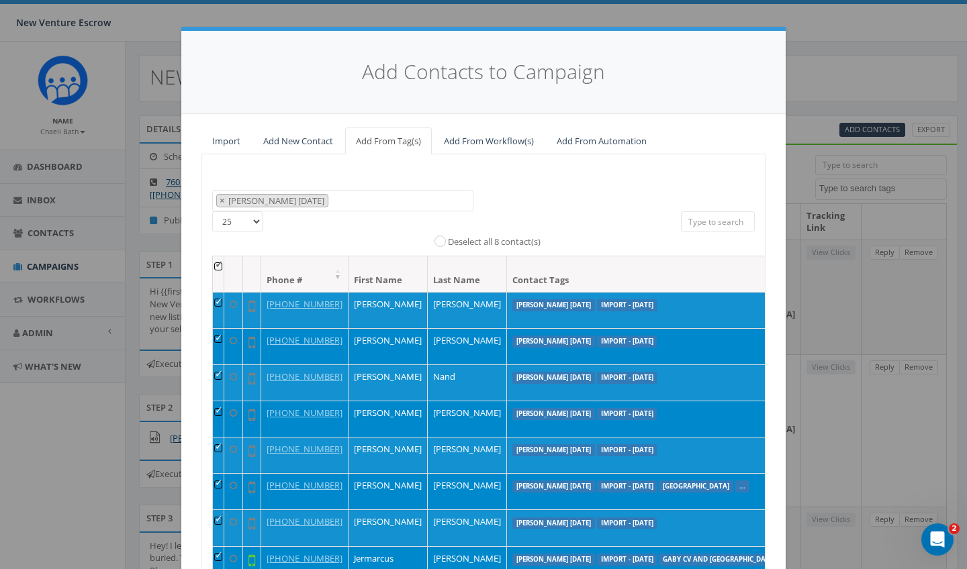
click at [440, 238] on input "Deselect all 8 contact(s)" at bounding box center [443, 240] width 9 height 9
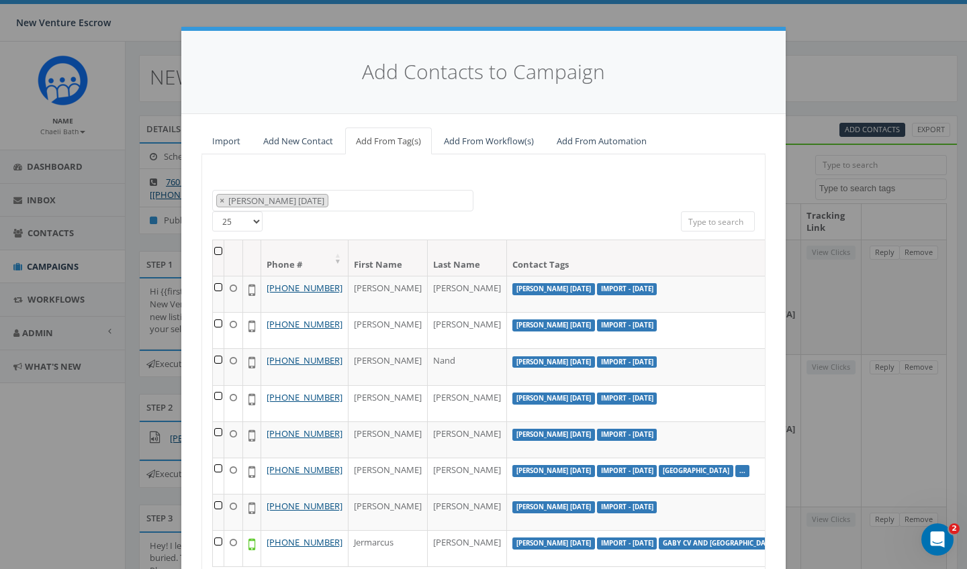
click at [220, 248] on th at bounding box center [218, 258] width 11 height 36
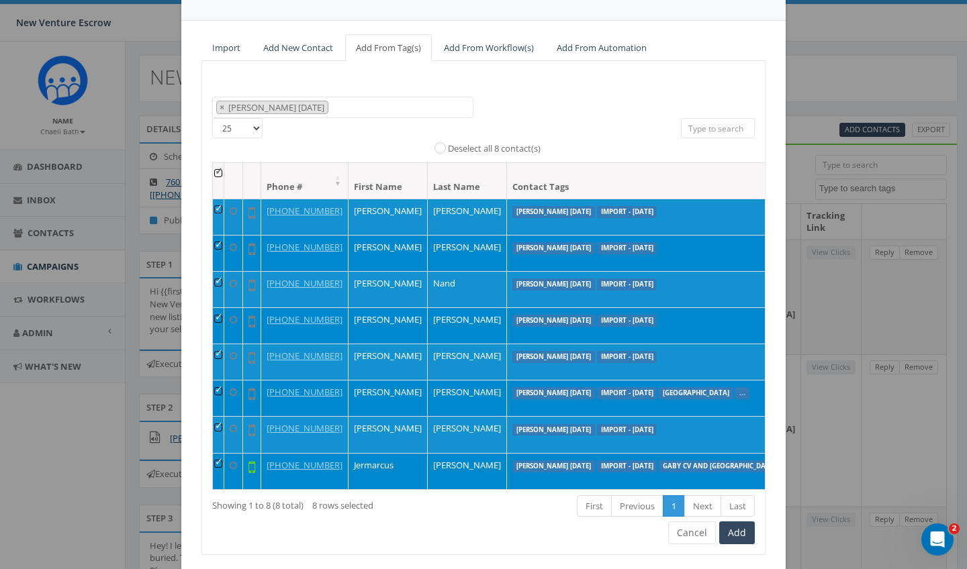
scroll to position [94, 0]
click at [741, 540] on button "Add" at bounding box center [737, 532] width 36 height 23
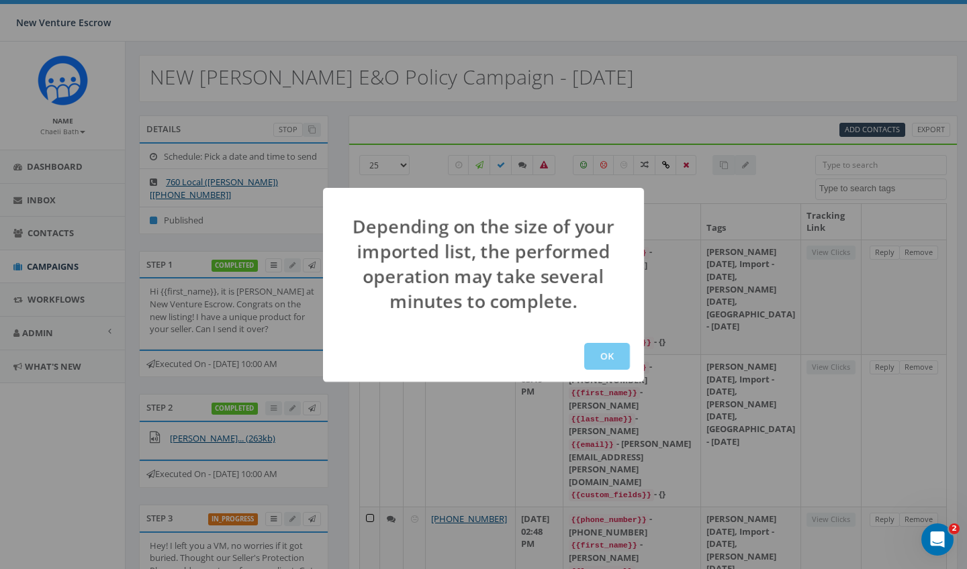
click at [620, 350] on button "OK" at bounding box center [607, 356] width 46 height 27
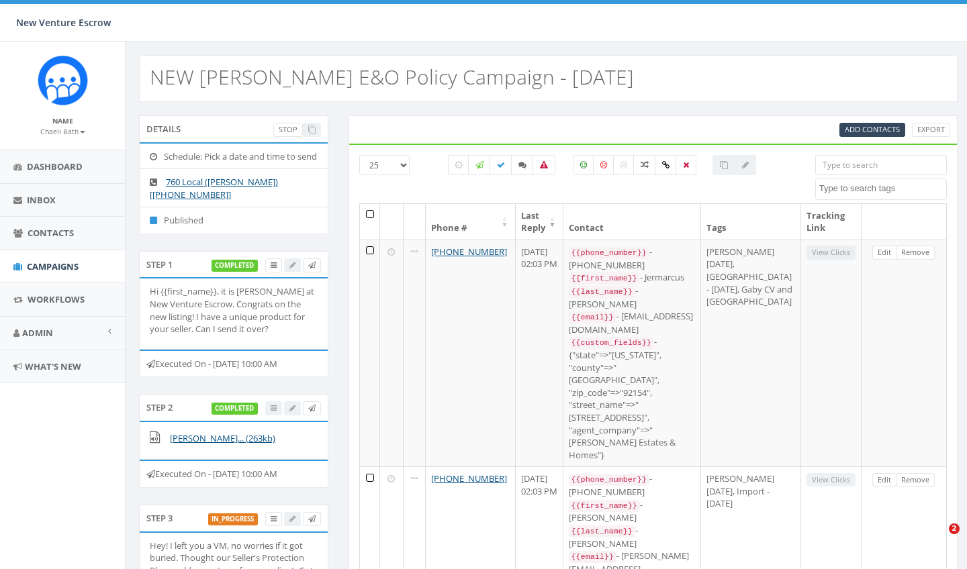
select select
click at [40, 173] on link "Dashboard" at bounding box center [62, 166] width 125 height 33
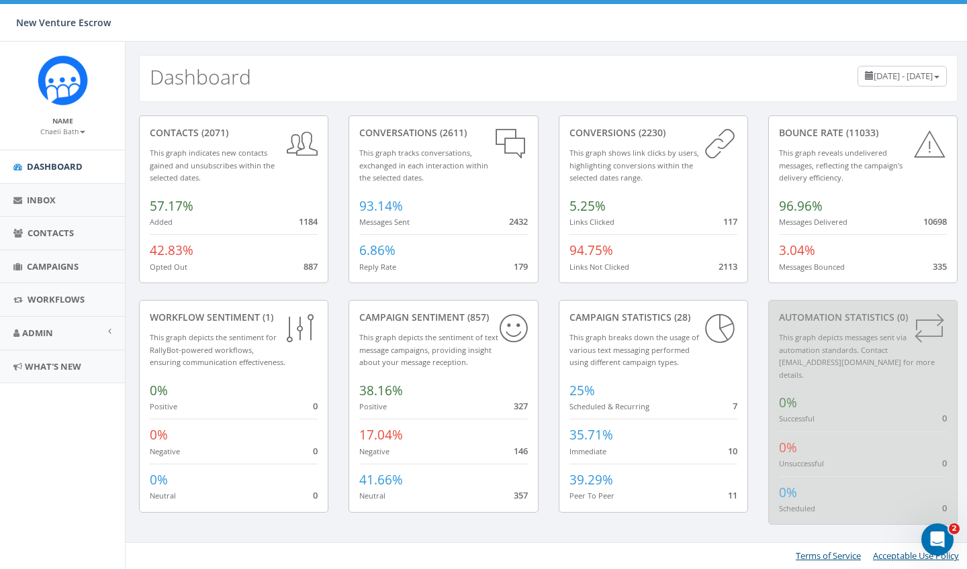
click at [74, 130] on small "Chaeli Bath" at bounding box center [62, 131] width 45 height 9
click at [73, 166] on link "Sign Out" at bounding box center [67, 168] width 106 height 17
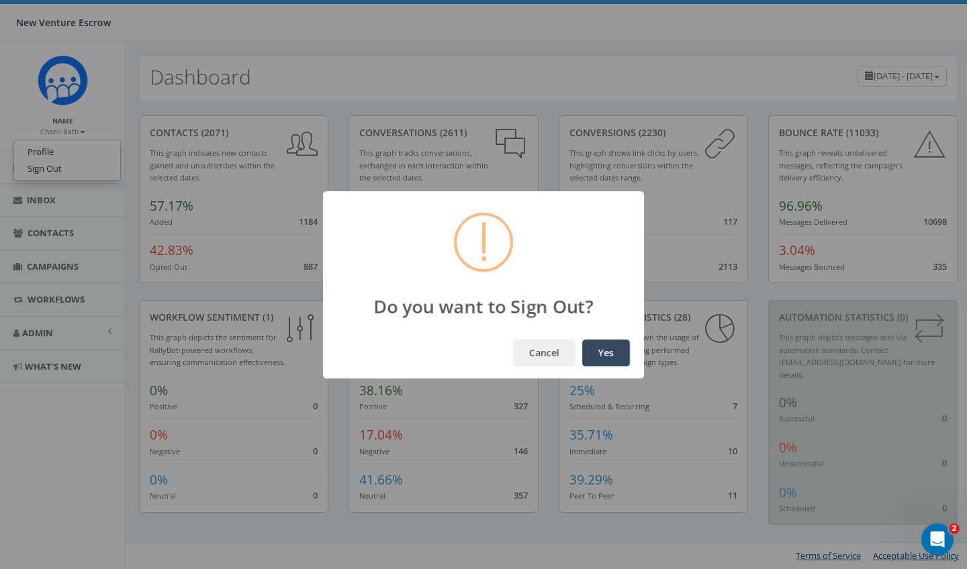
click at [611, 364] on button "Yes" at bounding box center [606, 353] width 48 height 27
